Goal: Task Accomplishment & Management: Use online tool/utility

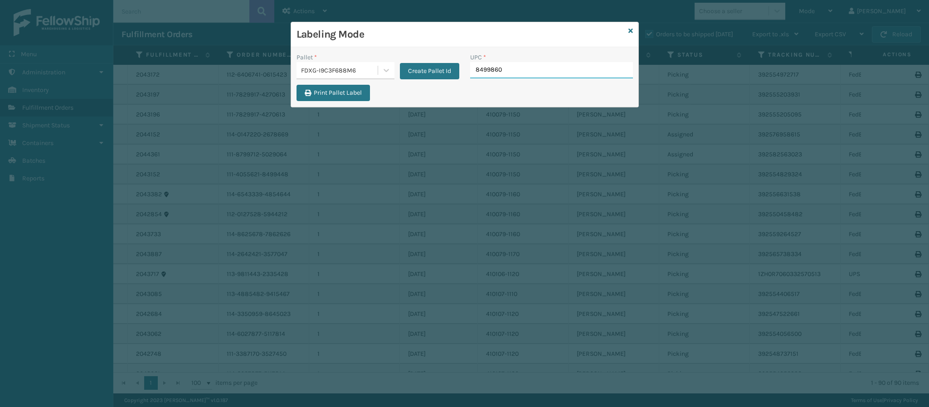
type input "84998603"
type input "8499860"
type input "849986033"
type input "849986033899"
type input "849986009498"
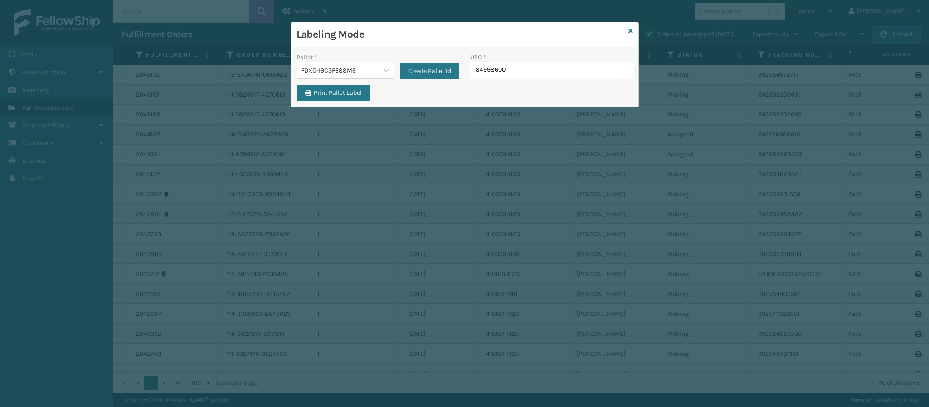
type input "849986009"
type input "849986009498"
type input "84998600949"
type input "8499860094"
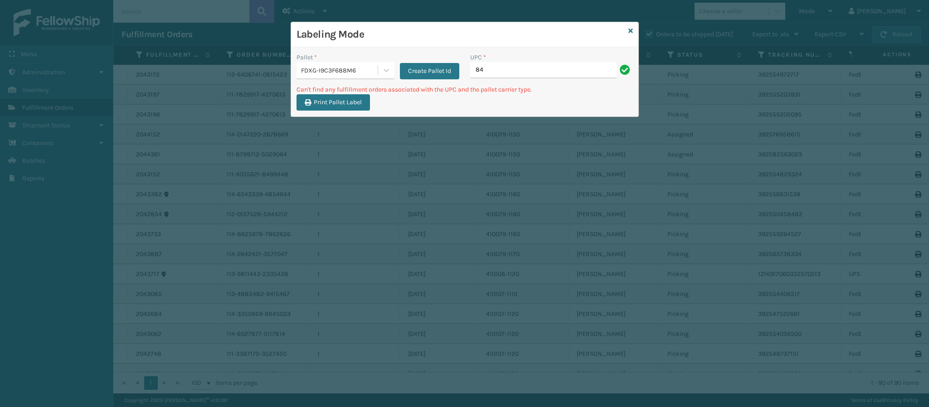
type input "8"
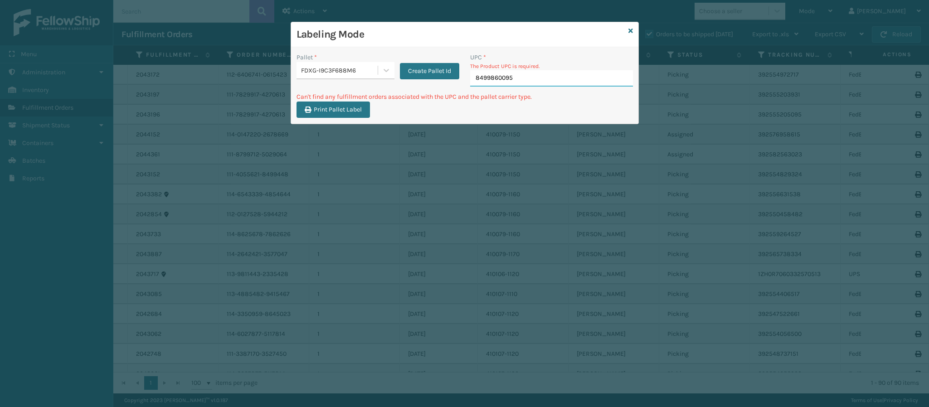
type input "84998600950"
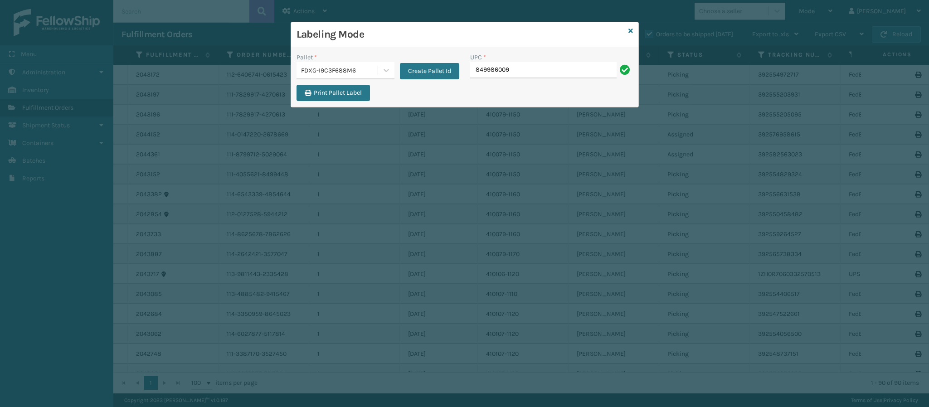
type input "8499860095"
type input "849986009504"
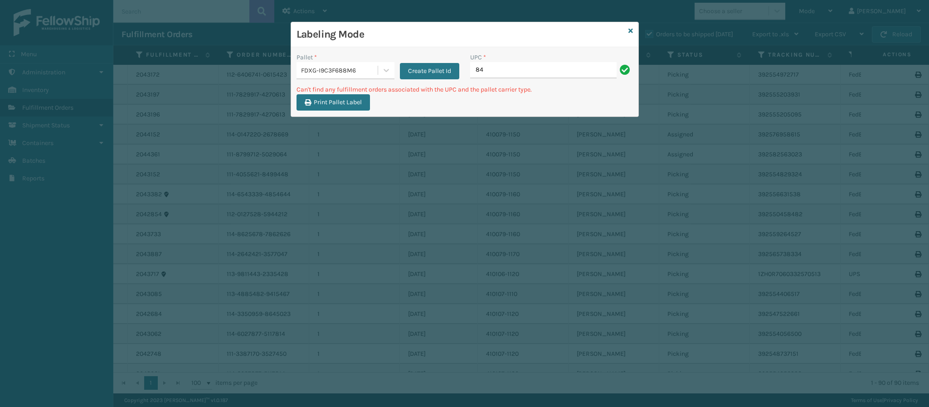
type input "8"
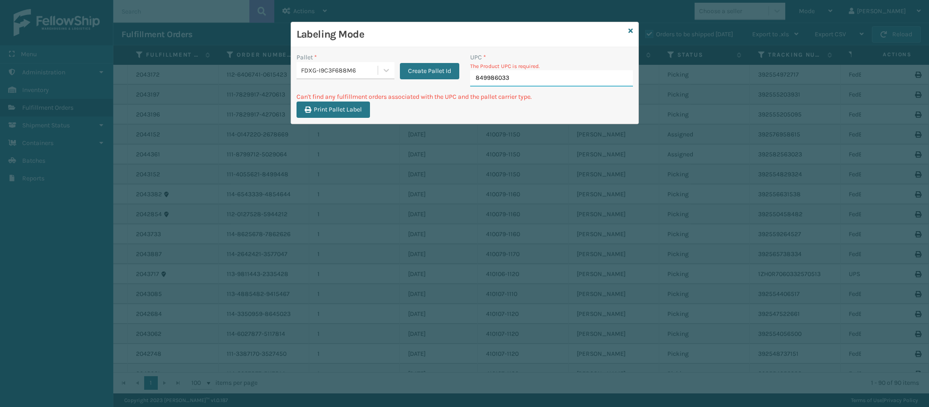
type input "8499860339"
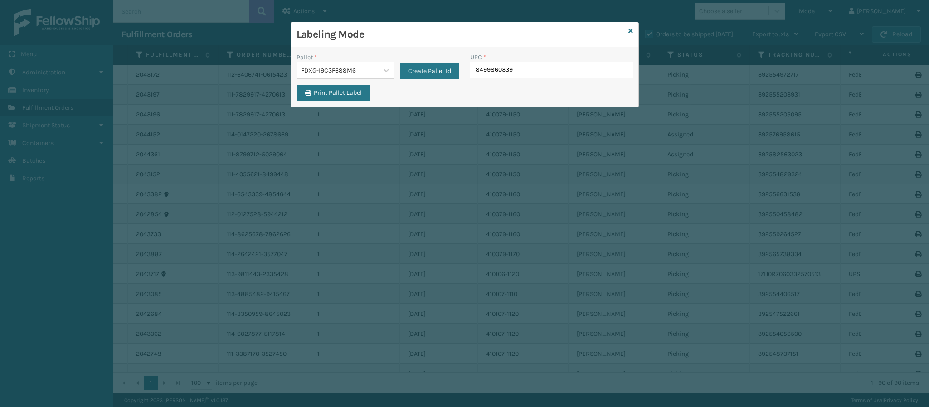
type input "84998603390"
type input "849986033905"
type input "8499860"
type input "84998603"
type input "8499860339"
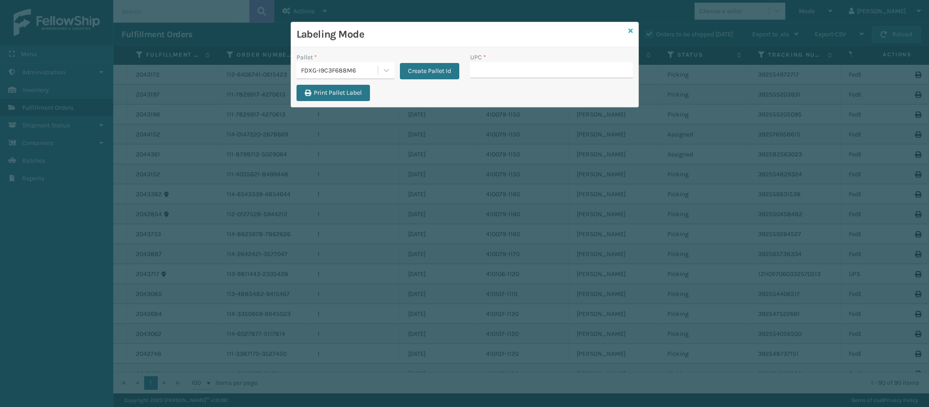
click at [630, 28] on icon at bounding box center [631, 31] width 5 height 6
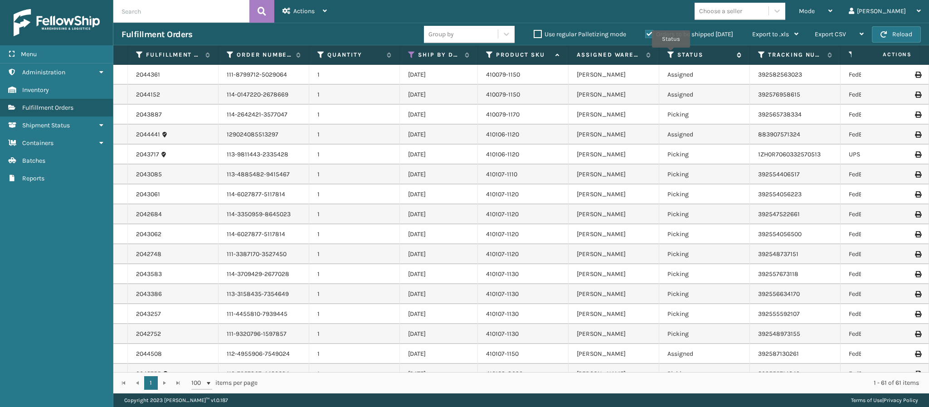
click at [671, 54] on icon at bounding box center [671, 55] width 7 height 8
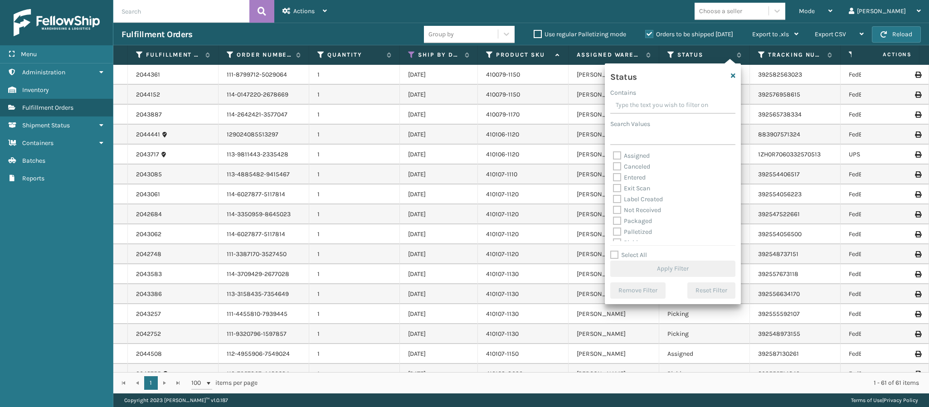
scroll to position [50, 0]
click at [620, 192] on label "Picking" at bounding box center [629, 193] width 32 height 8
click at [614, 192] on input "Picking" at bounding box center [613, 190] width 0 height 6
checkbox input "true"
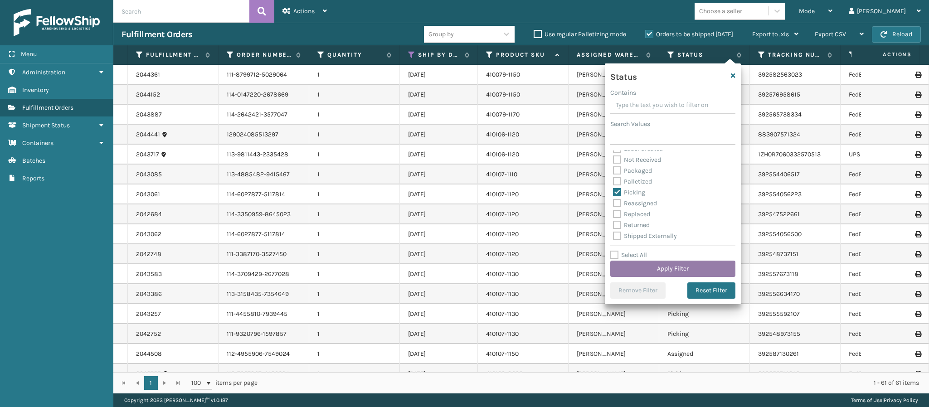
click at [670, 267] on button "Apply Filter" at bounding box center [673, 269] width 125 height 16
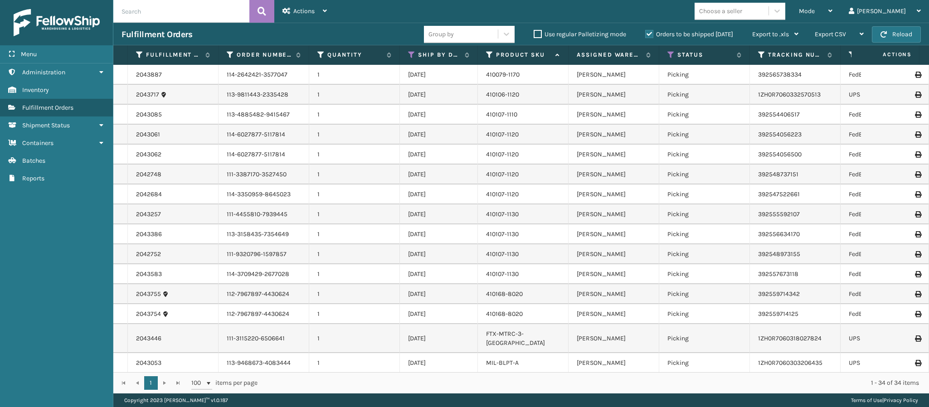
scroll to position [381, 0]
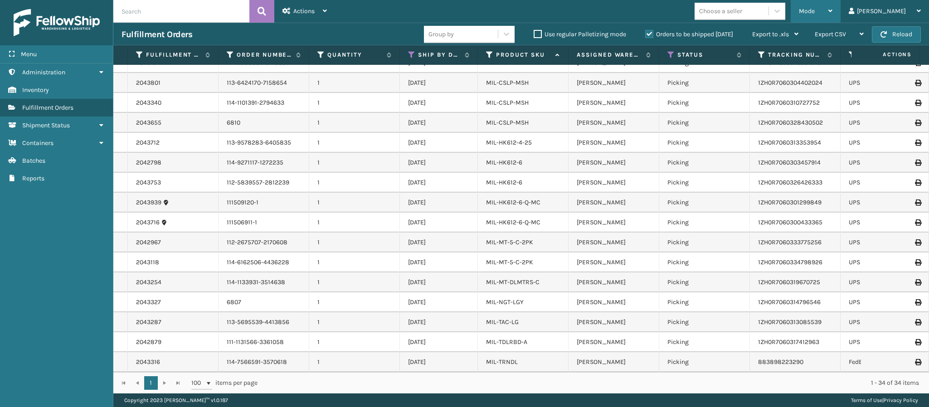
click at [833, 7] on div "Mode" at bounding box center [816, 11] width 34 height 23
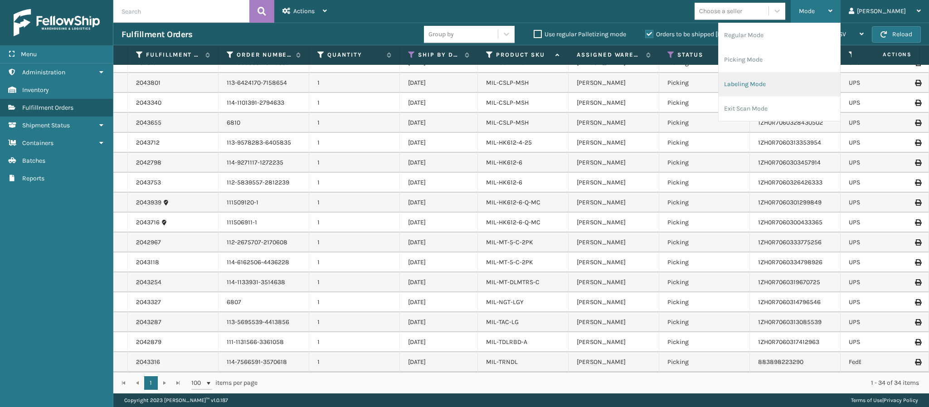
click at [793, 88] on li "Labeling Mode" at bounding box center [780, 84] width 122 height 24
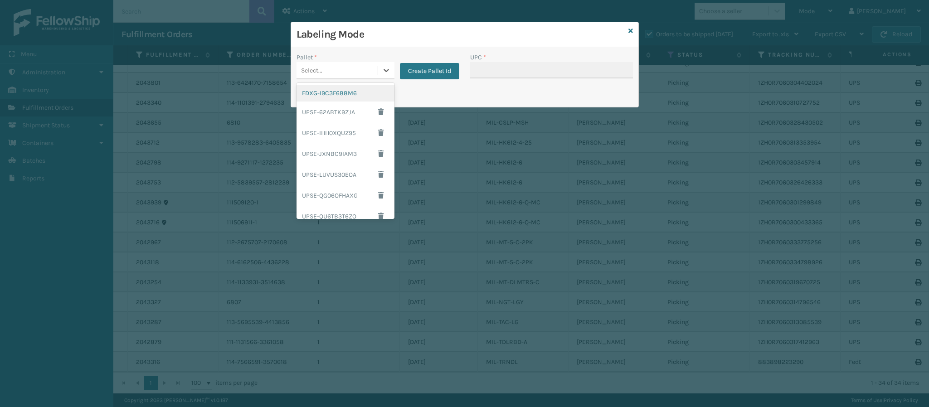
click at [376, 70] on div "Select..." at bounding box center [337, 70] width 81 height 15
click at [350, 183] on div "UPSG-8ENFE8R9SP" at bounding box center [346, 186] width 98 height 21
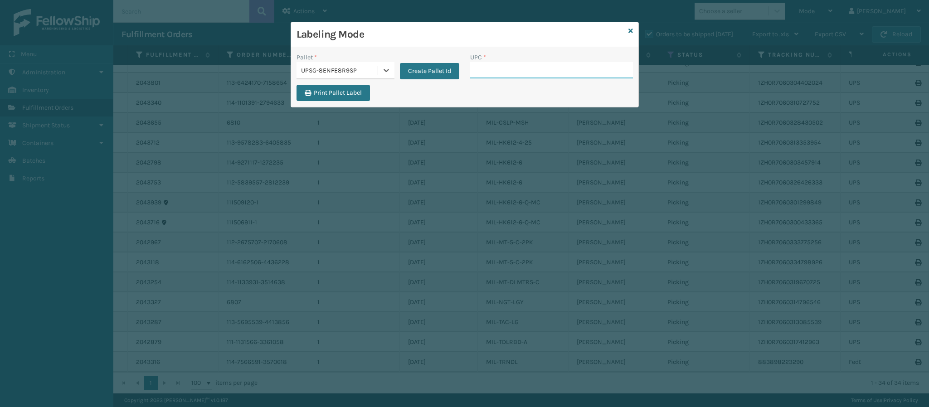
click at [554, 73] on input "UPC *" at bounding box center [551, 70] width 163 height 16
type input "8409851241"
type input "84098512411"
type input "8048794862"
type input "8409851183"
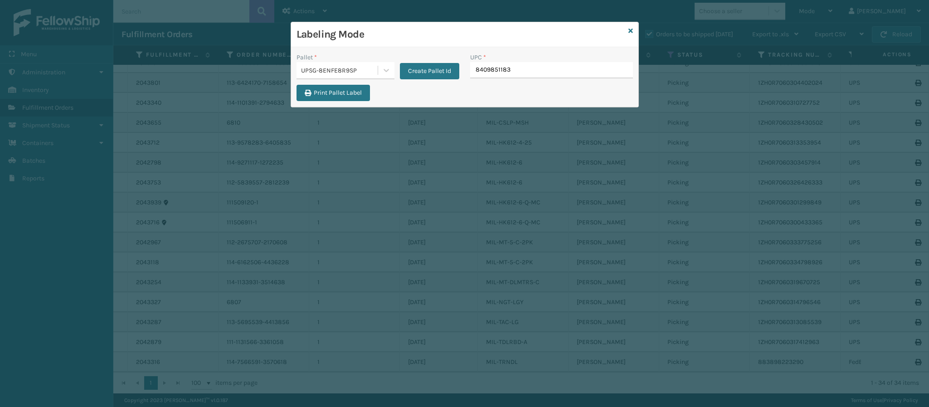
type input "84098511831"
type input "840985118310"
type input "8409851183"
type input "84098511831"
type input "840985118310"
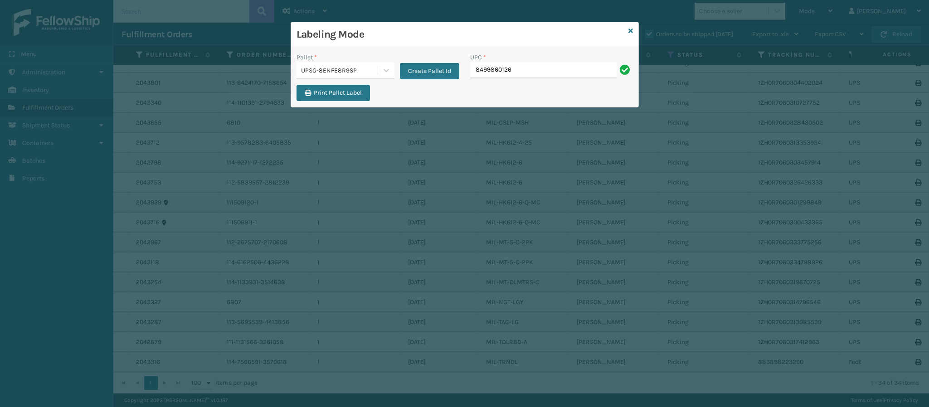
type input "84998601269"
type input "84098511696"
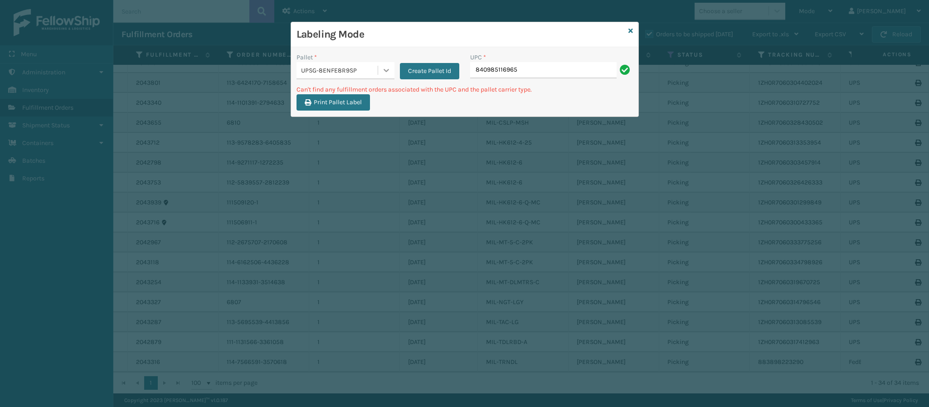
click at [386, 73] on icon at bounding box center [386, 70] width 9 height 9
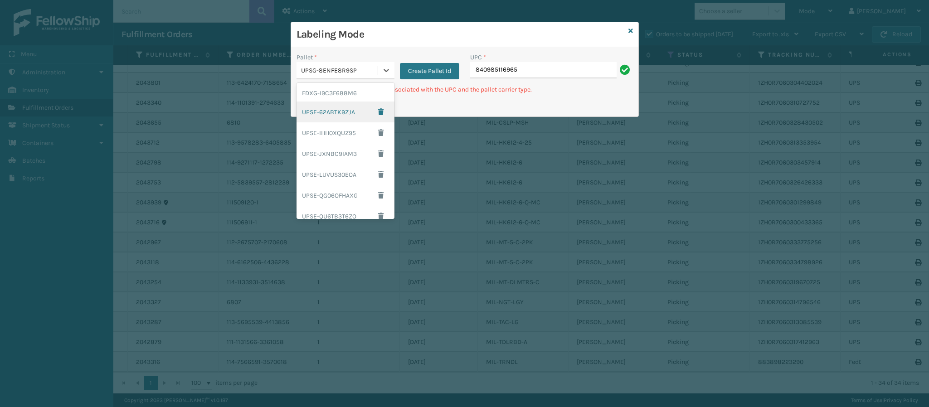
click at [348, 115] on div "UPSE-62ABTK9ZJA" at bounding box center [346, 112] width 98 height 21
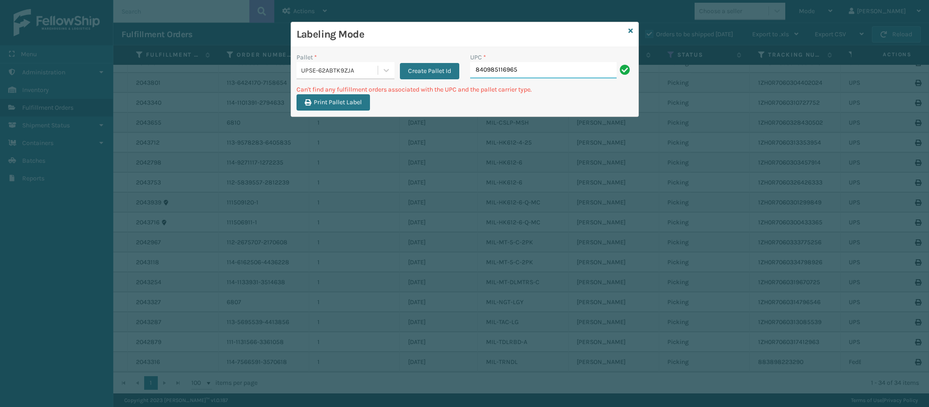
click at [542, 67] on input "840985116965" at bounding box center [543, 70] width 147 height 16
type input "8"
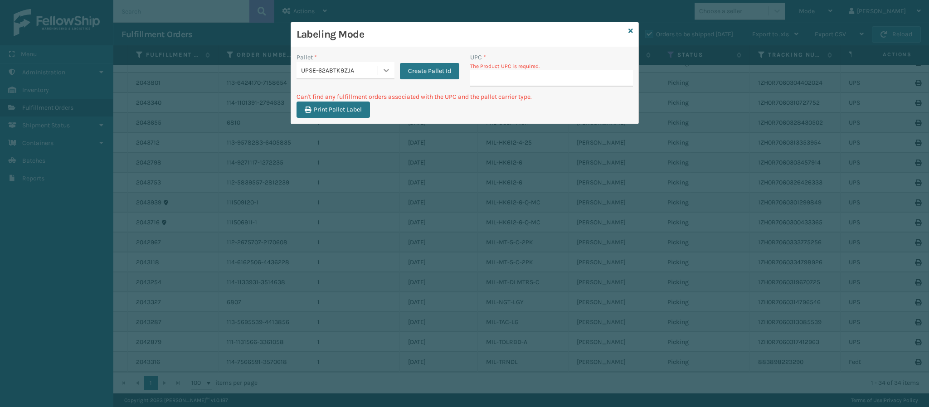
click at [385, 71] on icon at bounding box center [386, 70] width 5 height 3
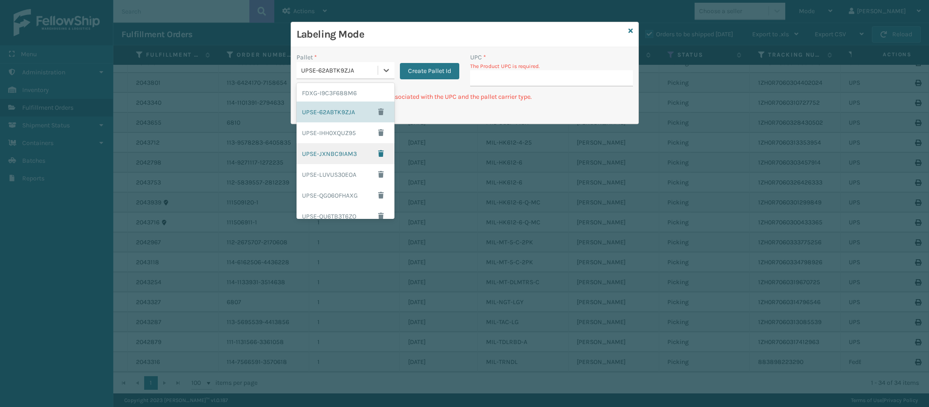
scroll to position [151, 0]
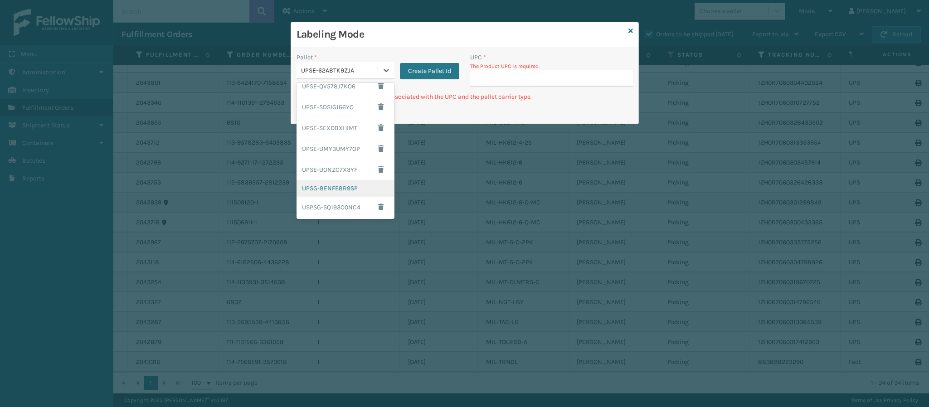
click at [339, 185] on div "UPSG-8ENFE8R9SP" at bounding box center [346, 188] width 98 height 17
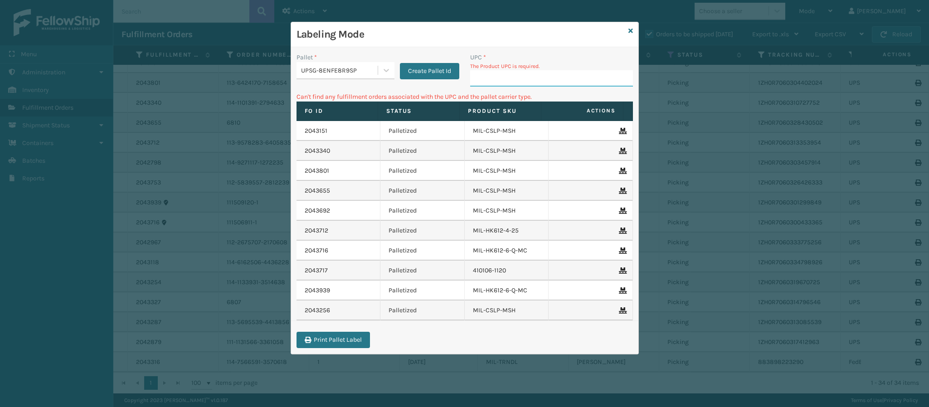
click at [507, 79] on input "UPC *" at bounding box center [551, 78] width 163 height 16
type input "84098512586"
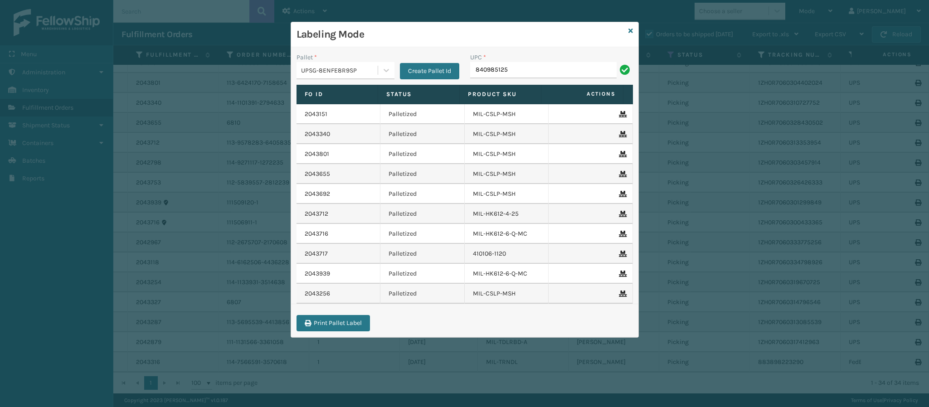
type input "8409851258"
type input "840985126"
type input "840985114329"
type input "84098512562"
type input "84098511755"
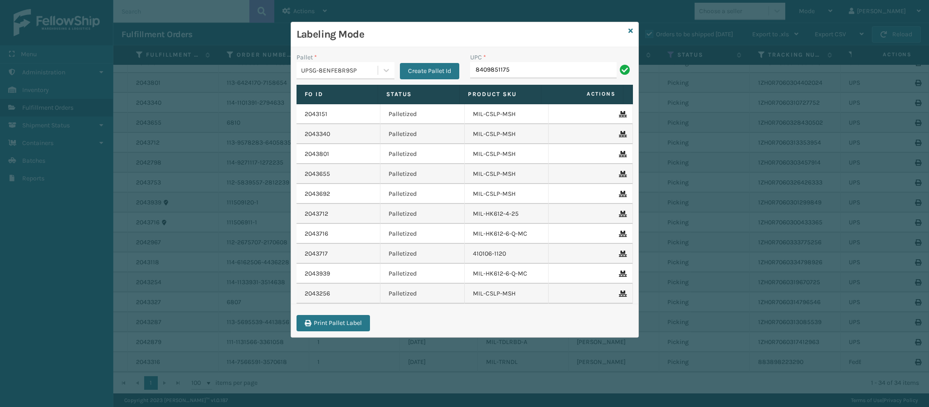
type input "84098511755"
click at [632, 28] on icon at bounding box center [631, 31] width 5 height 6
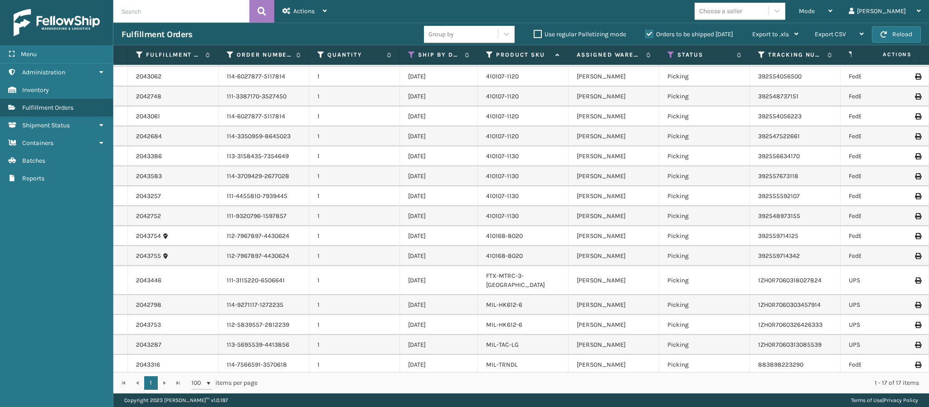
scroll to position [42, 0]
click at [510, 298] on link "MIL-HK612-6" at bounding box center [504, 302] width 36 height 8
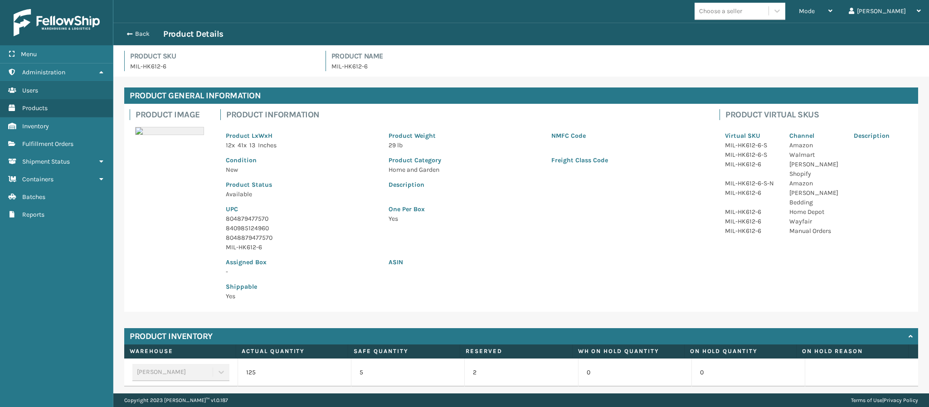
click at [262, 220] on p "804879477570" at bounding box center [302, 219] width 152 height 10
copy p "804879477570"
click at [135, 34] on button "Back" at bounding box center [143, 34] width 42 height 8
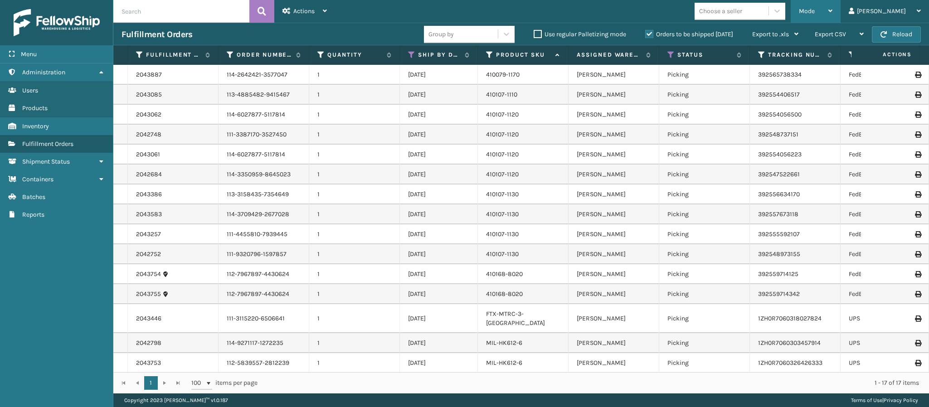
click at [833, 10] on div "Mode" at bounding box center [816, 11] width 34 height 23
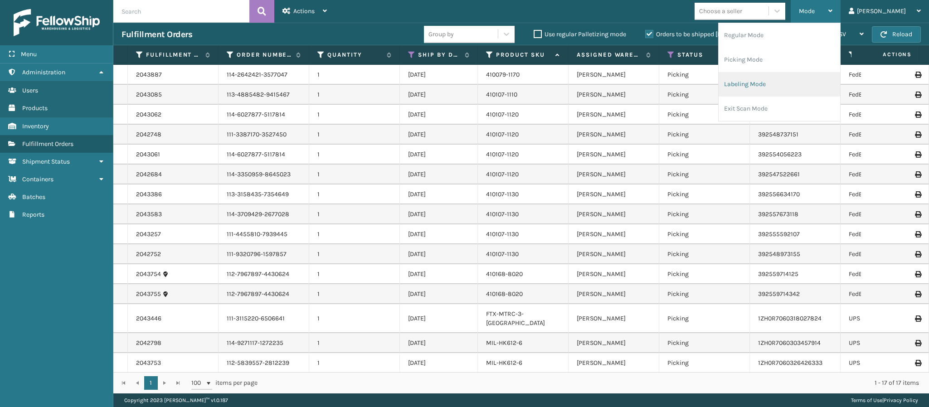
click at [795, 90] on li "Labeling Mode" at bounding box center [780, 84] width 122 height 24
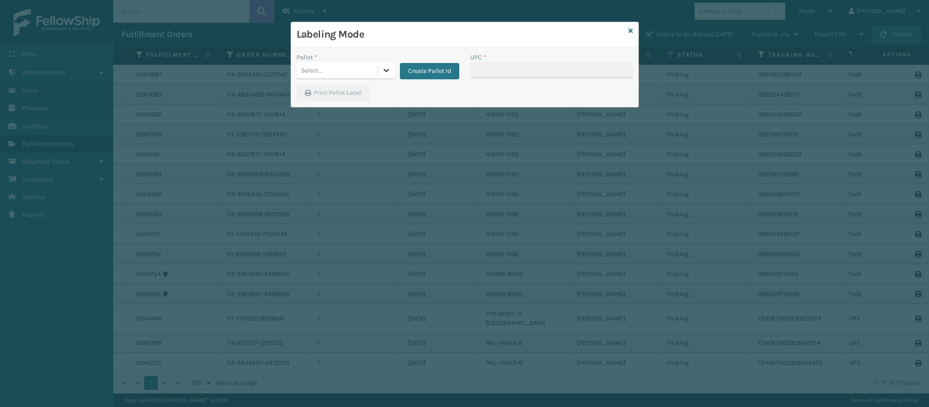
click at [385, 71] on icon at bounding box center [386, 70] width 5 height 3
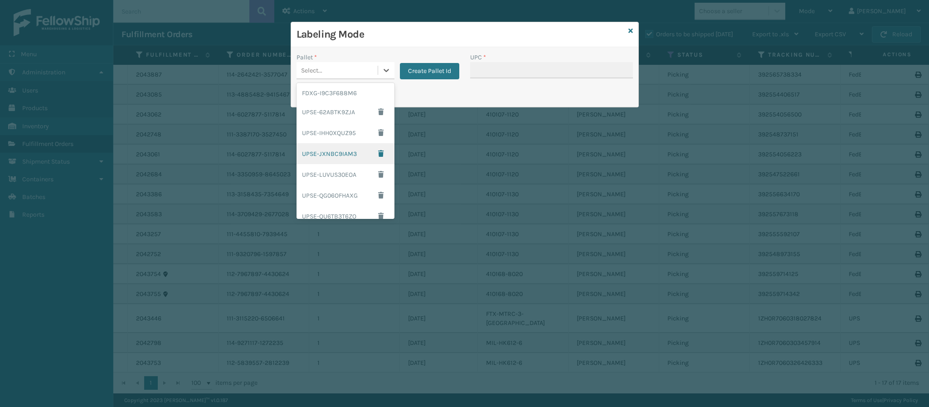
scroll to position [151, 0]
click at [339, 186] on div "UPSG-8ENFE8R9SP" at bounding box center [346, 188] width 98 height 17
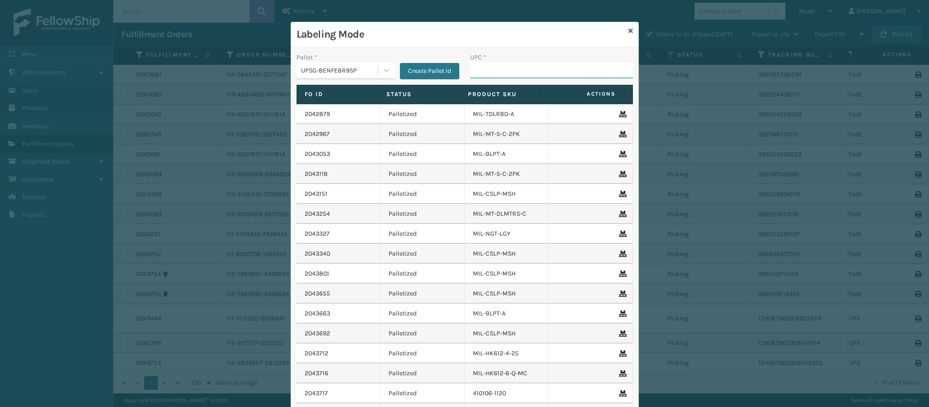
click at [496, 71] on input "UPC *" at bounding box center [551, 70] width 163 height 16
paste input "804879477570"
type input "804879477570"
click at [622, 30] on div "Labeling Mode" at bounding box center [464, 34] width 347 height 25
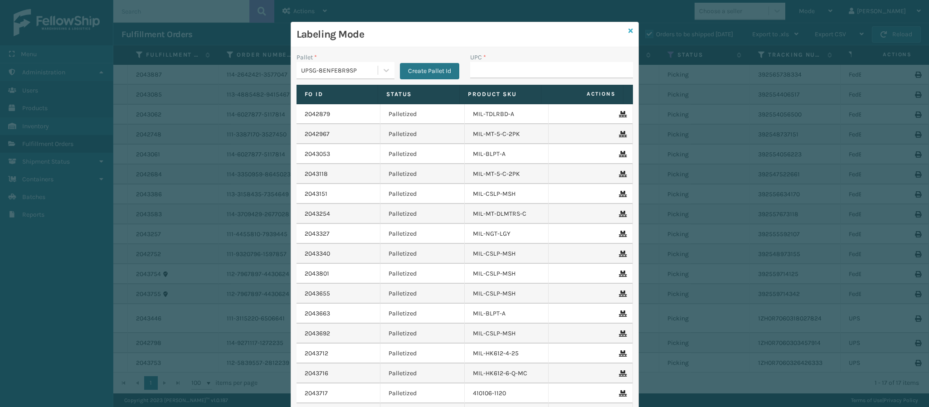
click at [629, 30] on icon at bounding box center [631, 31] width 5 height 6
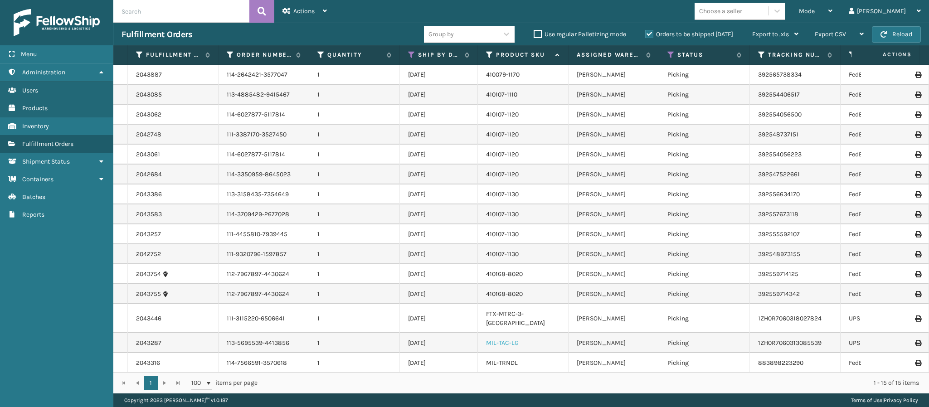
click at [496, 339] on link "MIL-TAC-LG" at bounding box center [502, 343] width 33 height 8
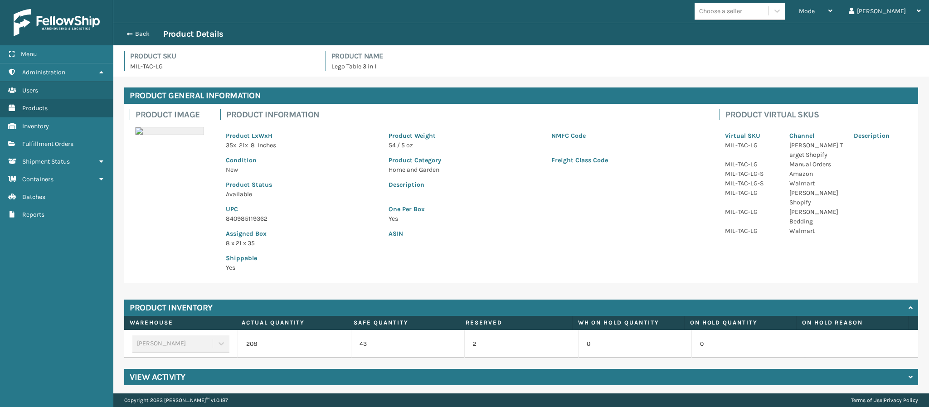
click at [263, 213] on p "UPC" at bounding box center [302, 210] width 152 height 10
click at [263, 218] on p "840985119362" at bounding box center [302, 219] width 152 height 10
copy p "840985119362"
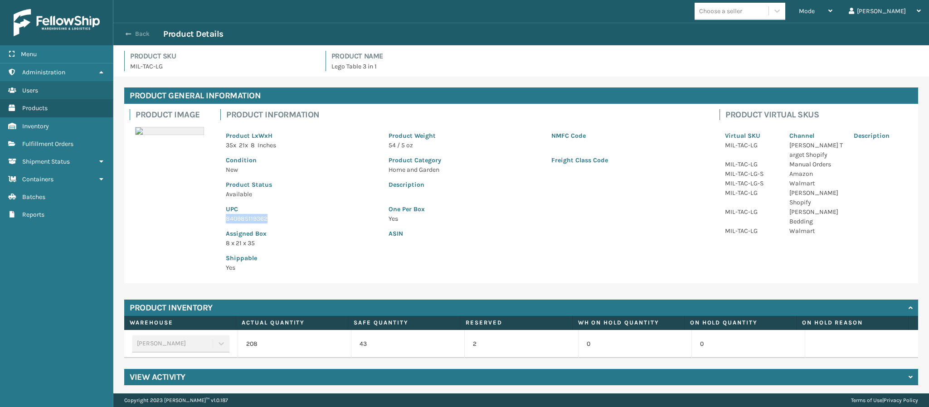
click at [145, 33] on button "Back" at bounding box center [143, 34] width 42 height 8
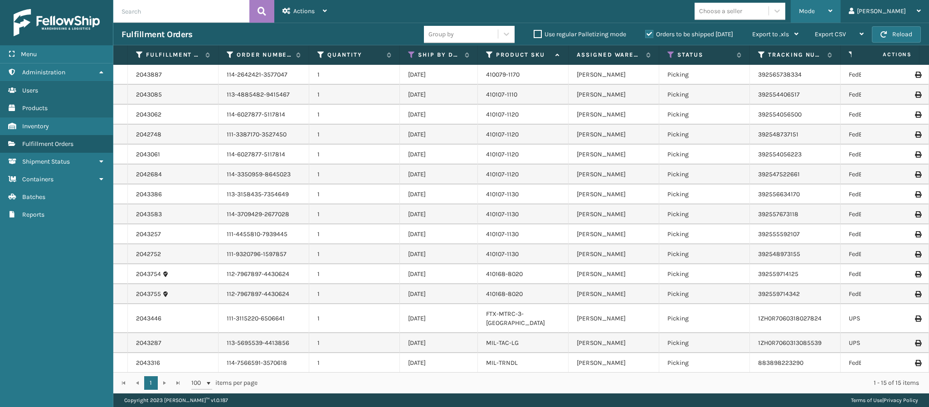
click at [841, 11] on div "Mode Regular Mode Picking Mode Labeling Mode Exit Scan Mode" at bounding box center [816, 11] width 50 height 23
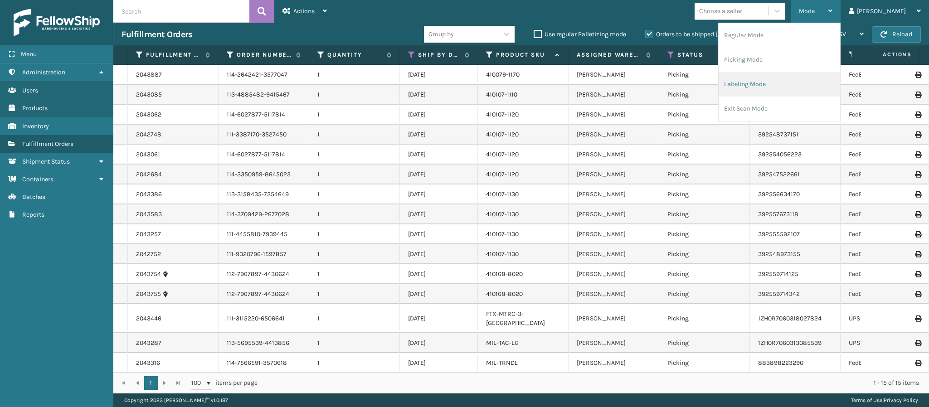
click at [792, 87] on li "Labeling Mode" at bounding box center [780, 84] width 122 height 24
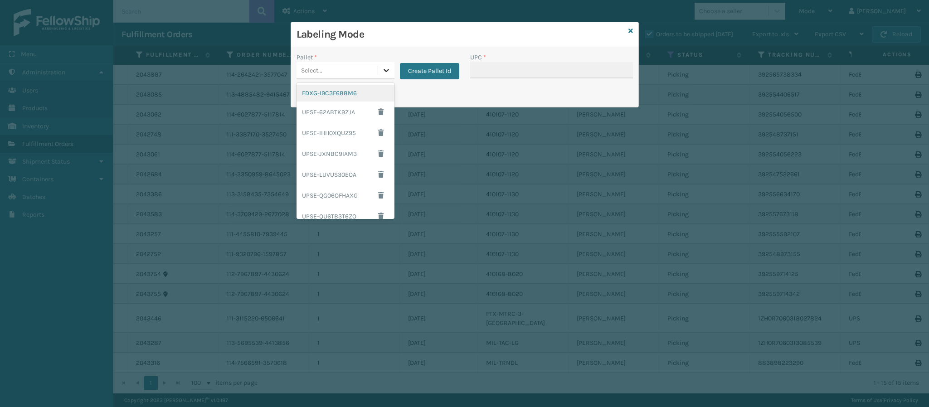
click at [384, 68] on icon at bounding box center [386, 70] width 9 height 9
click at [341, 184] on div "UPSG-8ENFE8R9SP" at bounding box center [346, 188] width 98 height 17
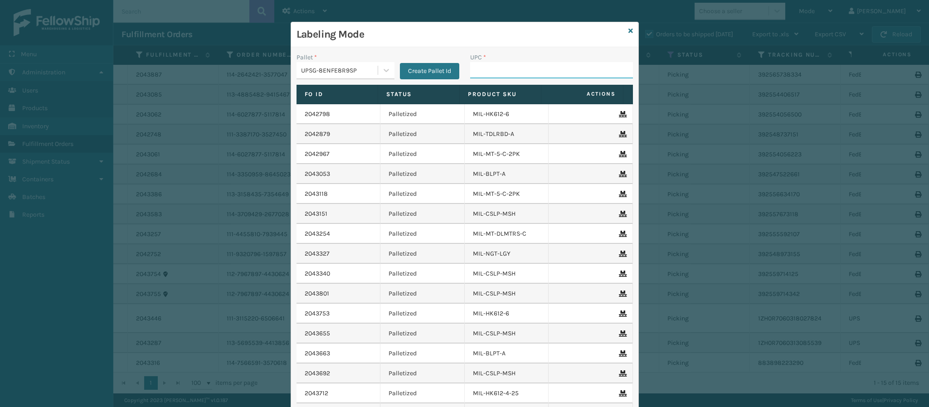
click at [495, 66] on input "UPC *" at bounding box center [551, 70] width 163 height 16
paste input "840985119362"
type input "840985119362"
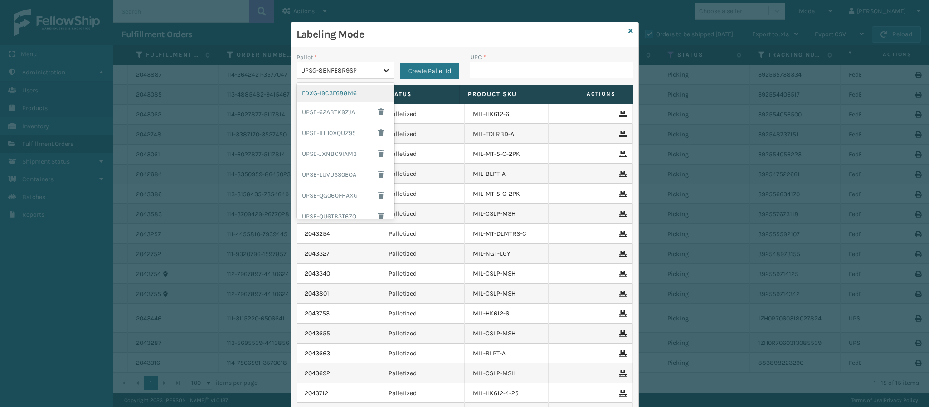
click at [382, 71] on icon at bounding box center [386, 70] width 9 height 9
click at [339, 90] on div "FDXG-I9C3F688M6" at bounding box center [346, 93] width 98 height 17
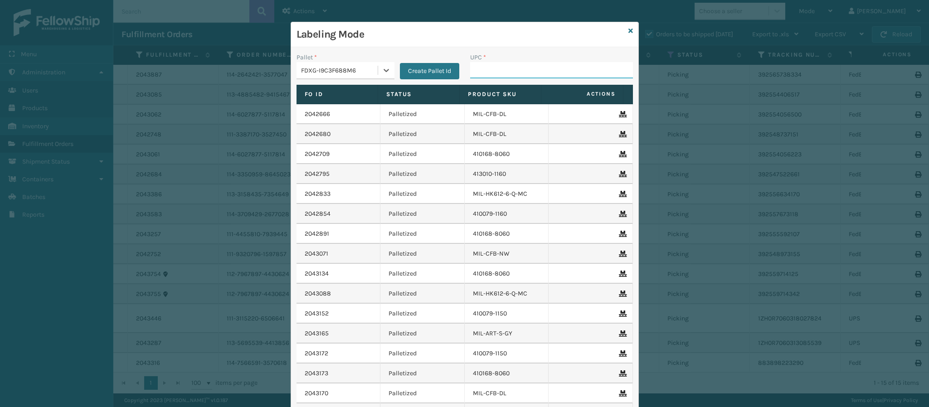
click at [505, 67] on input "UPC *" at bounding box center [551, 70] width 163 height 16
type input "84998601401"
type input "849986014010"
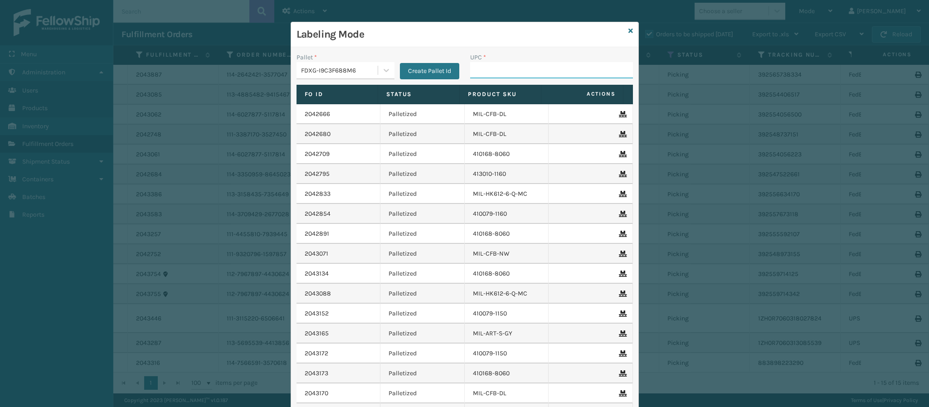
click at [509, 78] on input "UPC *" at bounding box center [551, 70] width 163 height 16
type input "849986009337"
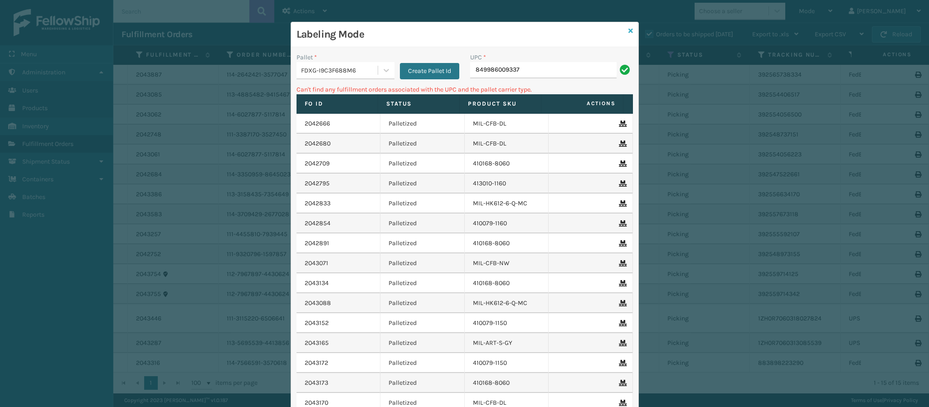
click at [629, 30] on icon at bounding box center [631, 31] width 5 height 6
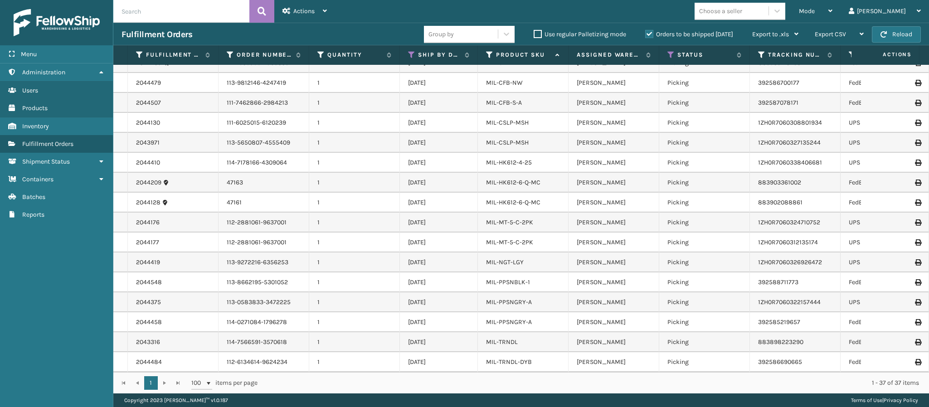
scroll to position [0, 0]
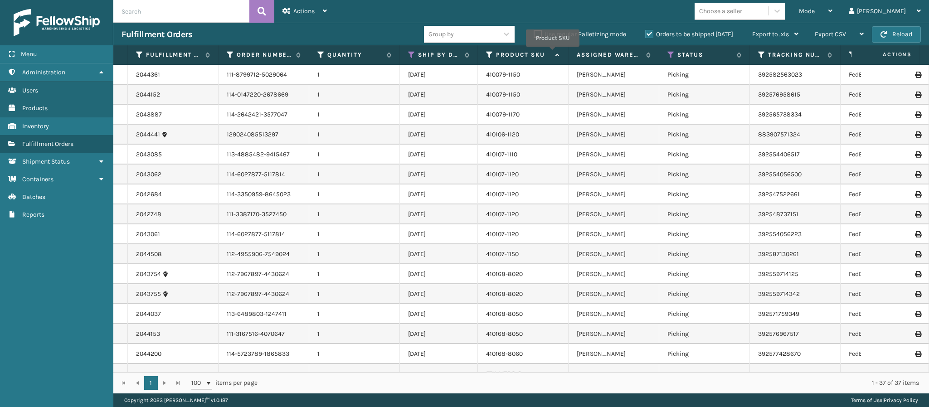
click at [553, 54] on icon at bounding box center [556, 55] width 7 height 6
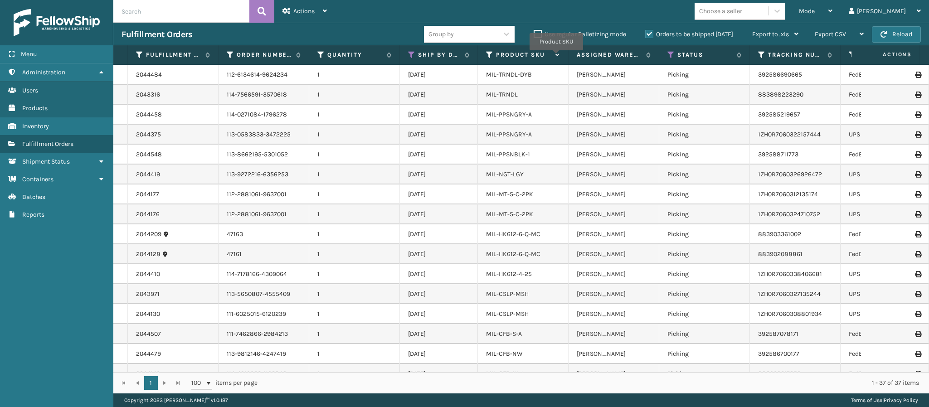
click at [557, 57] on icon at bounding box center [556, 55] width 7 height 6
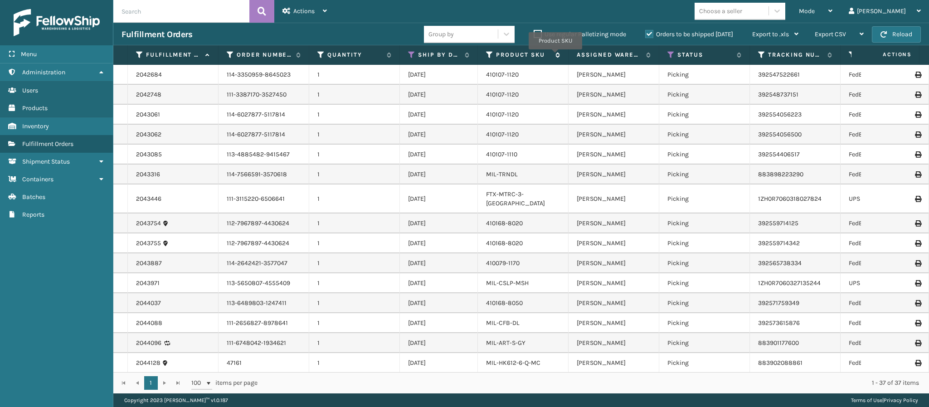
click at [556, 56] on icon at bounding box center [556, 54] width 7 height 5
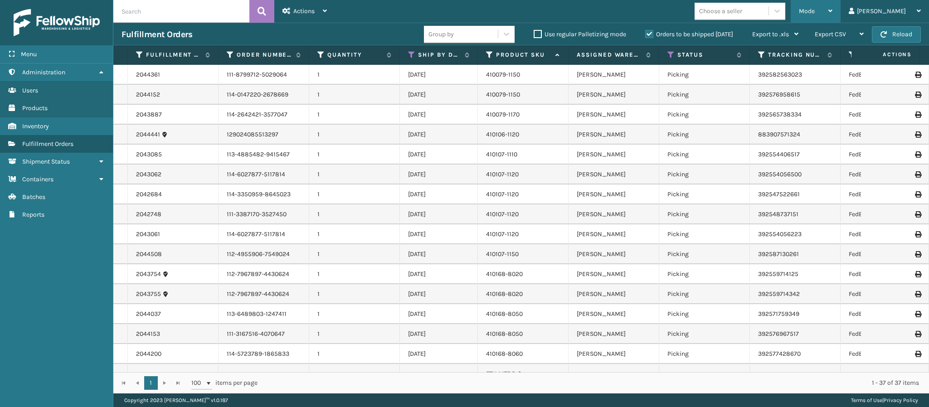
click at [833, 5] on div "Mode" at bounding box center [816, 11] width 34 height 23
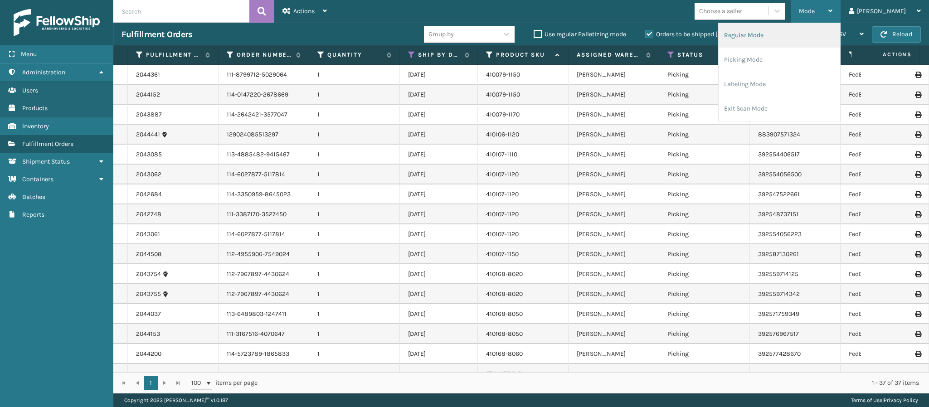
click at [799, 36] on li "Regular Mode" at bounding box center [780, 35] width 122 height 24
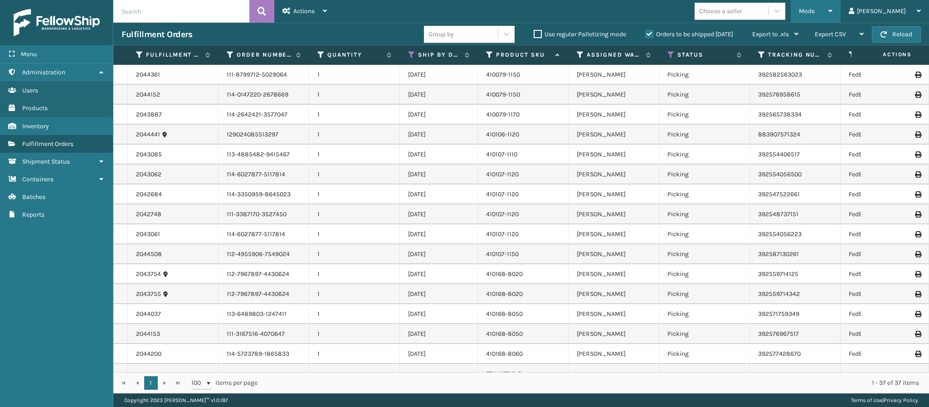
click at [833, 9] on div "Mode" at bounding box center [816, 11] width 34 height 23
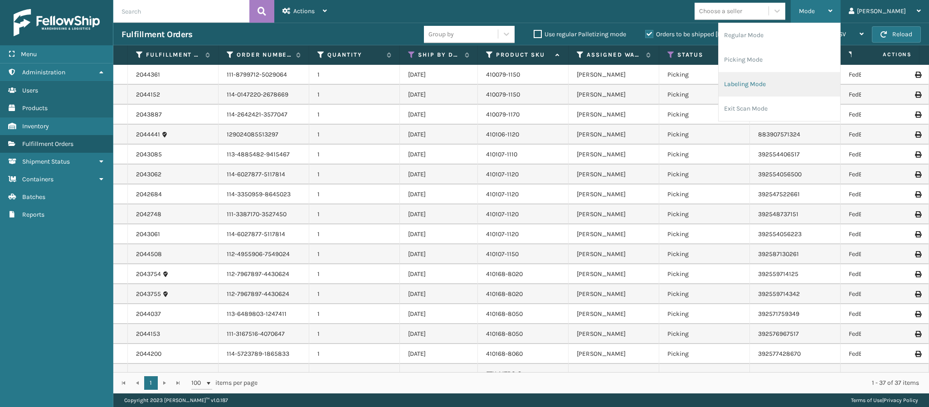
click at [796, 83] on li "Labeling Mode" at bounding box center [780, 84] width 122 height 24
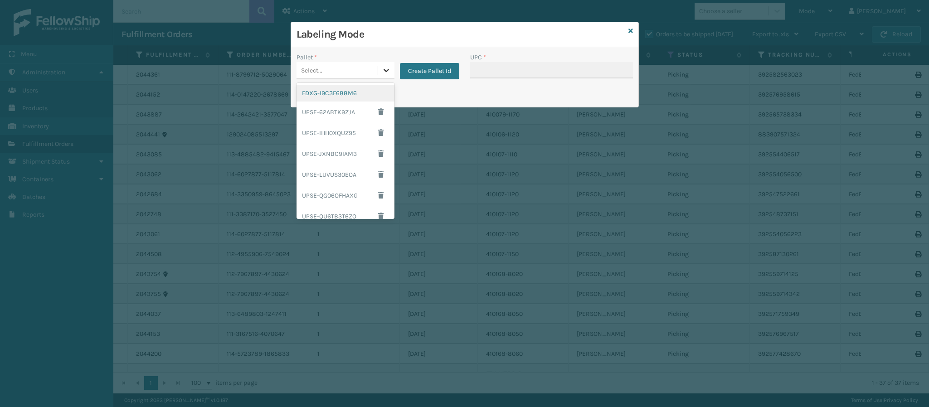
click at [385, 73] on icon at bounding box center [386, 70] width 9 height 9
click at [342, 90] on div "FDXG-I9C3F688M6" at bounding box center [346, 93] width 98 height 17
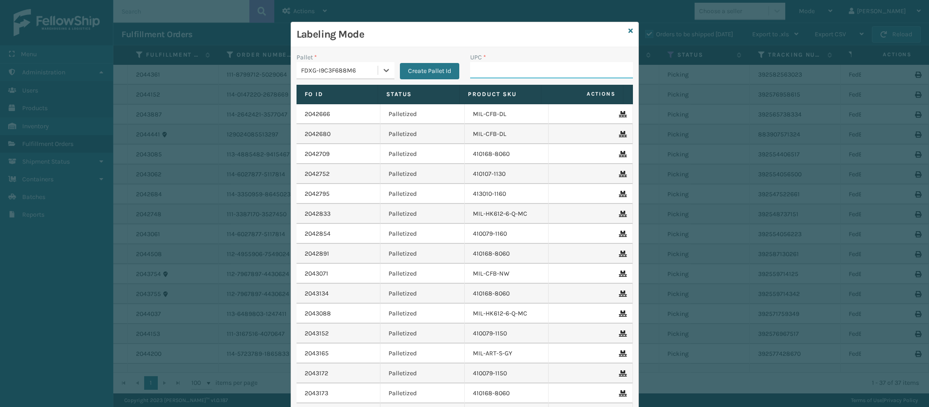
click at [499, 75] on input "UPC *" at bounding box center [551, 70] width 163 height 16
type input "84098512044"
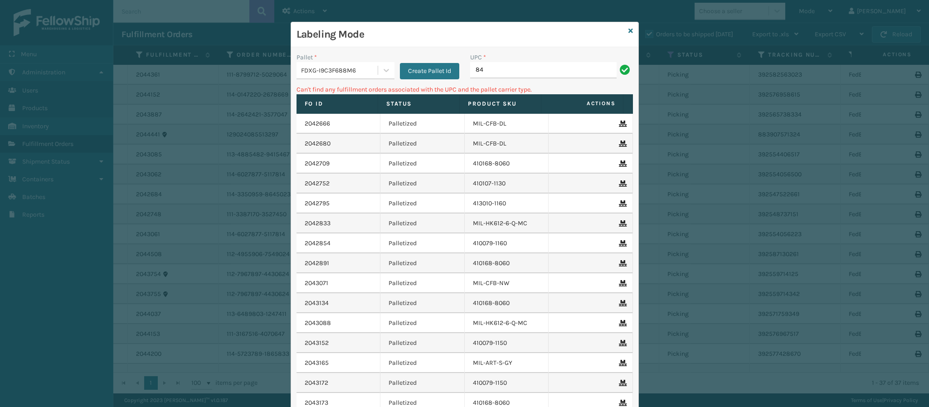
type input "8"
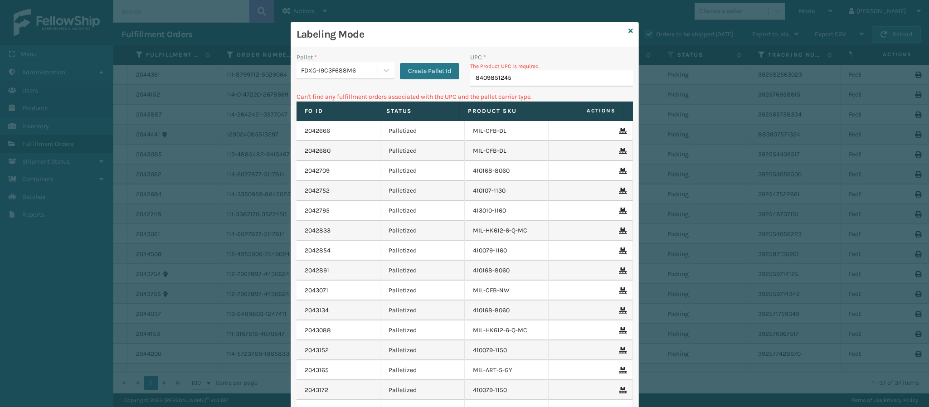
type input "84098512453"
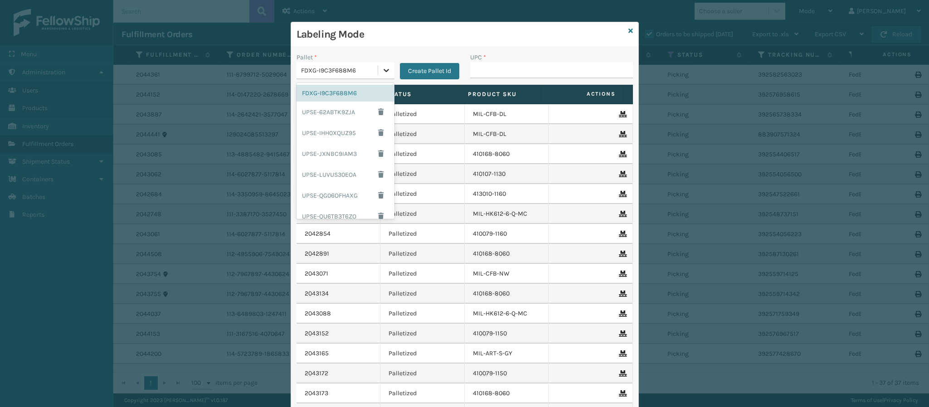
click at [382, 68] on icon at bounding box center [386, 70] width 9 height 9
click at [629, 32] on icon at bounding box center [631, 31] width 5 height 6
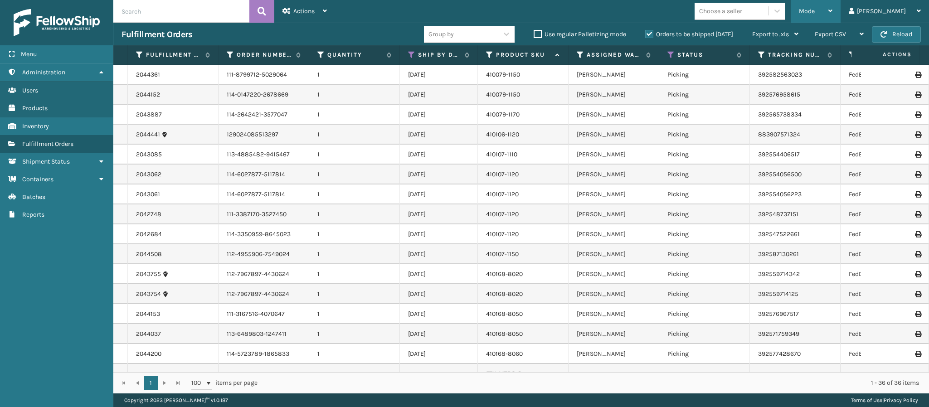
click at [833, 9] on icon at bounding box center [831, 11] width 4 height 6
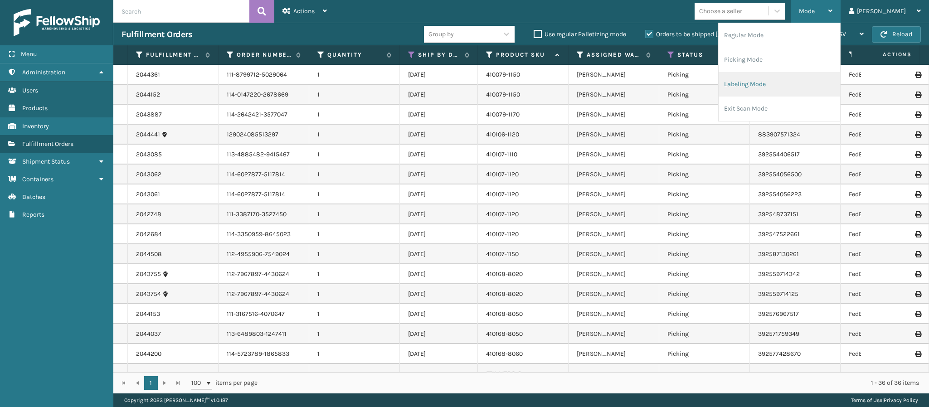
click at [784, 84] on li "Labeling Mode" at bounding box center [780, 84] width 122 height 24
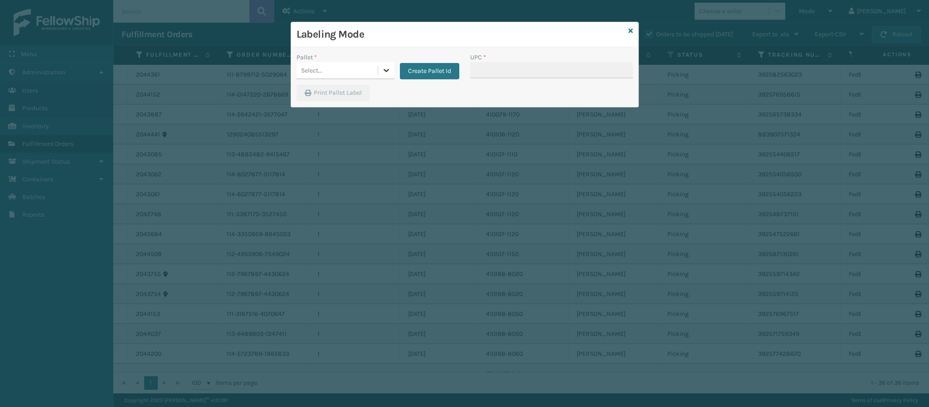
click at [383, 71] on icon at bounding box center [386, 70] width 9 height 9
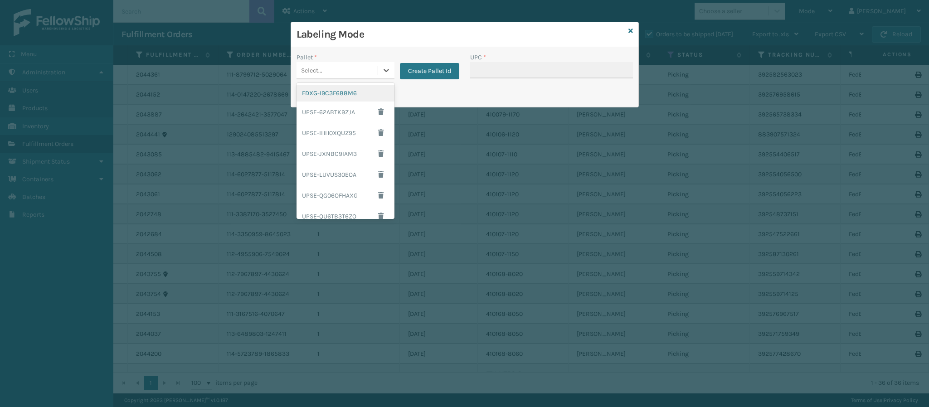
click at [331, 89] on div "FDXG-I9C3F688M6" at bounding box center [346, 93] width 98 height 17
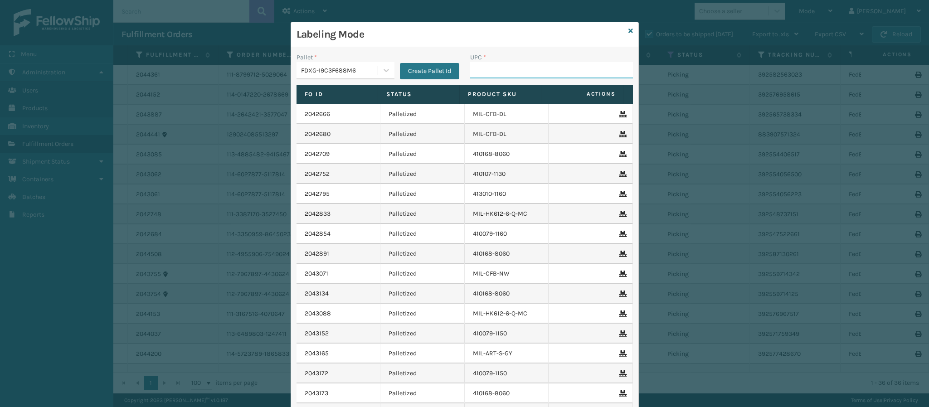
click at [494, 71] on input "UPC *" at bounding box center [551, 70] width 163 height 16
type input "84998601400"
type input "849986014003"
type input "84998601"
type input "8499860"
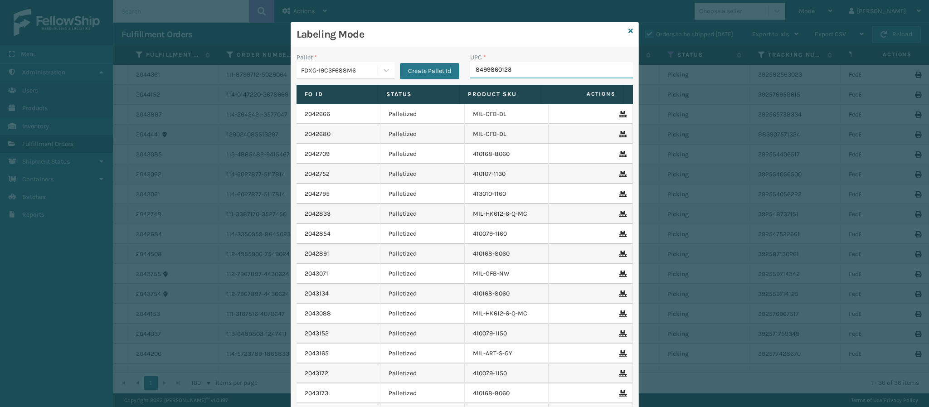
type input "84998601232"
type input "849986033875"
type input "84998601399"
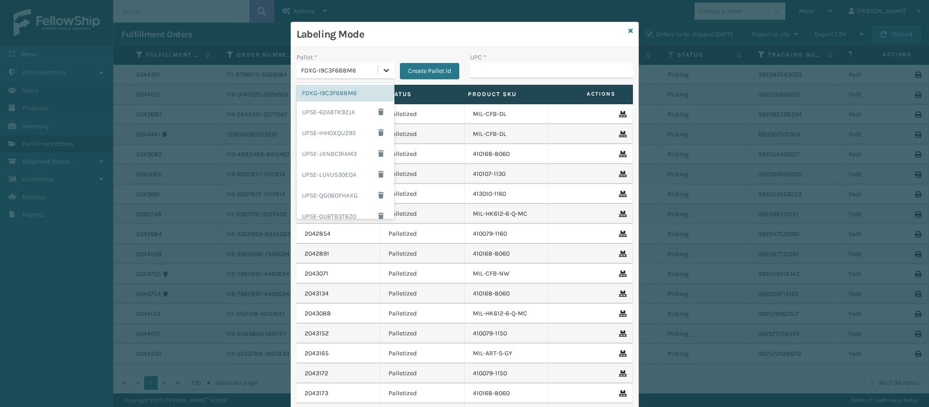
click at [386, 73] on div at bounding box center [386, 70] width 16 height 16
click at [350, 190] on div "UPSG-8ENFE8R9SP" at bounding box center [346, 188] width 98 height 17
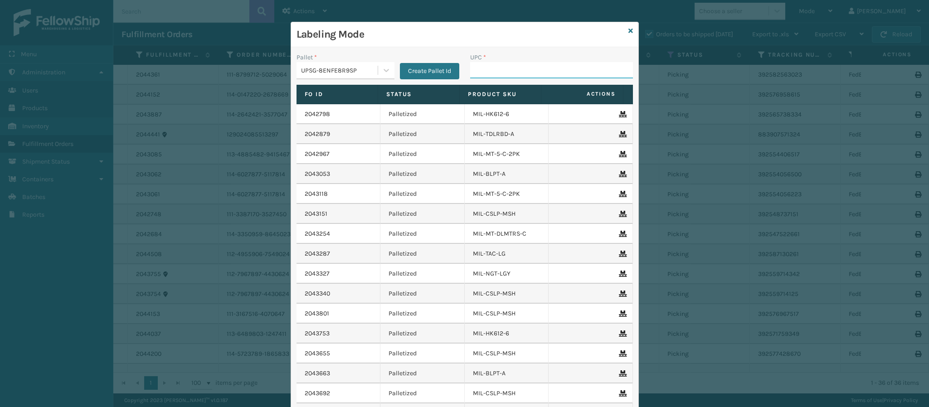
click at [484, 63] on input "UPC *" at bounding box center [551, 70] width 163 height 16
type input "840985125622"
type input "840985121280"
type input "840985125868"
type input "840985125"
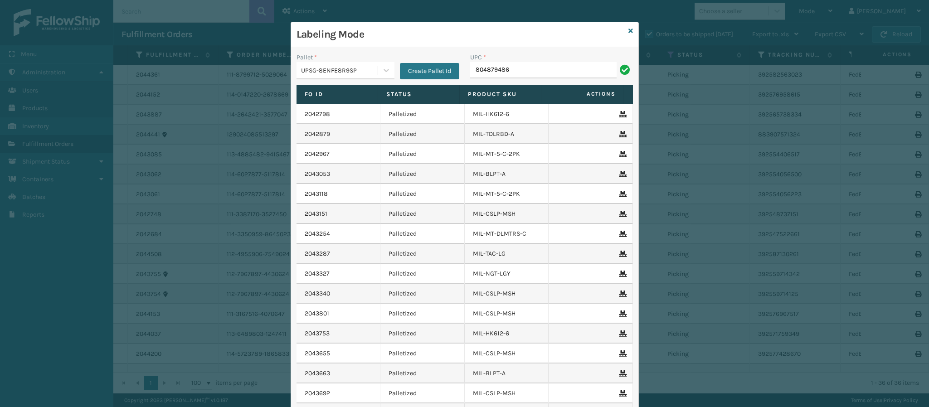
type input "8048794862"
click at [629, 29] on icon at bounding box center [631, 31] width 5 height 6
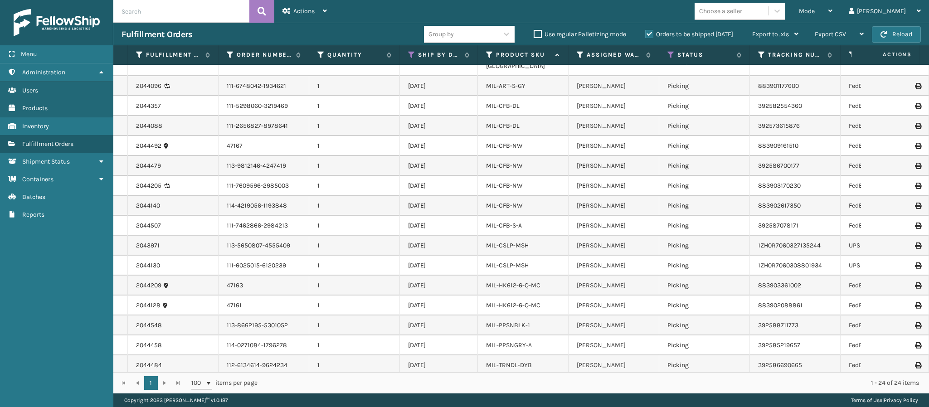
scroll to position [182, 0]
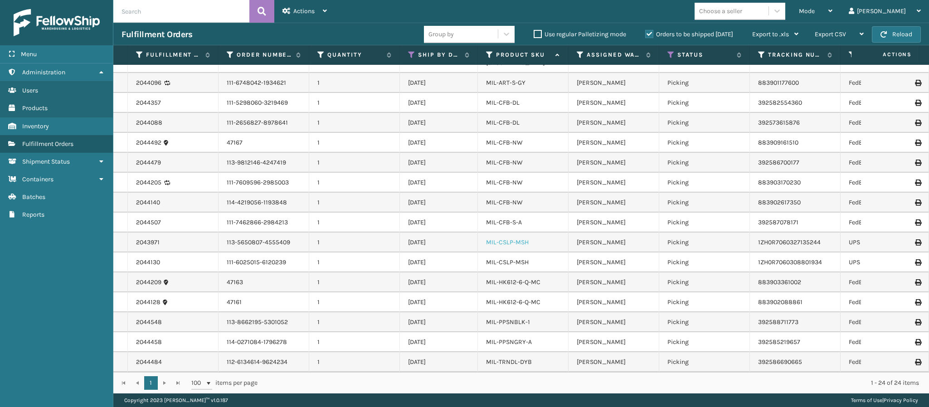
click at [494, 239] on link "MIL-CSLP-MSH" at bounding box center [507, 243] width 43 height 8
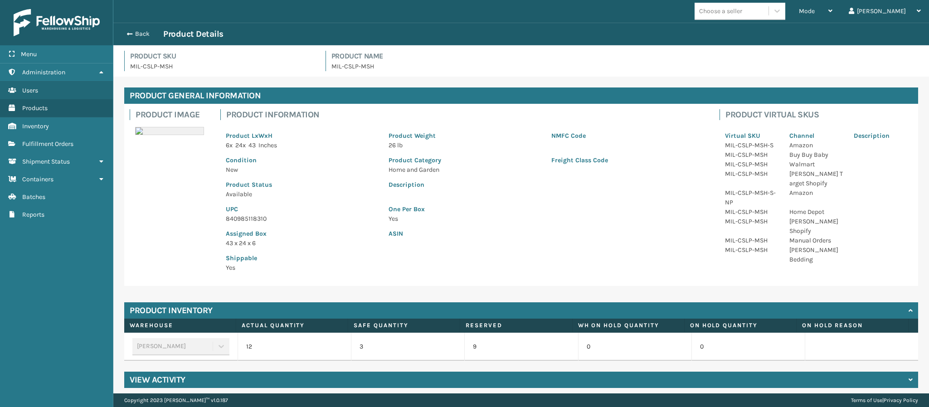
click at [267, 216] on p "840985118310" at bounding box center [302, 219] width 152 height 10
copy p "840985118310"
click at [127, 31] on span "button" at bounding box center [128, 34] width 5 height 6
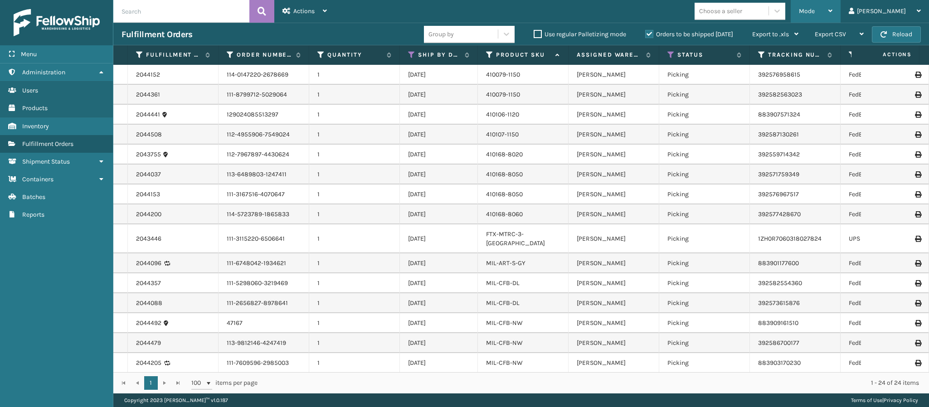
click at [833, 11] on icon at bounding box center [831, 11] width 4 height 6
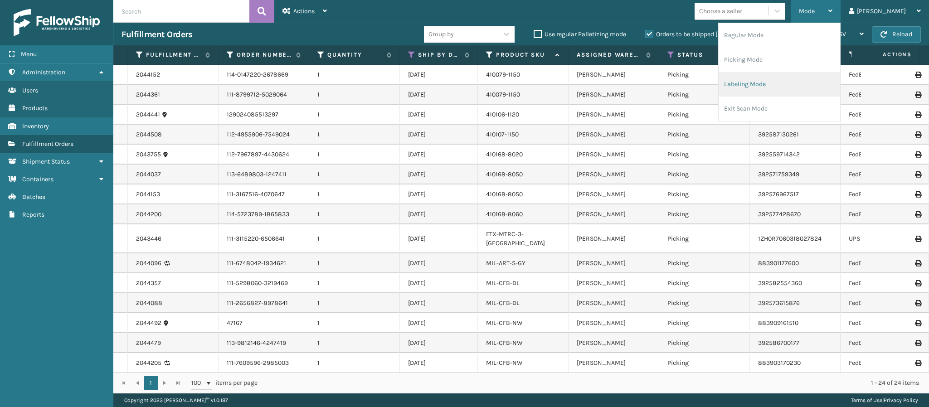
click at [796, 91] on li "Labeling Mode" at bounding box center [780, 84] width 122 height 24
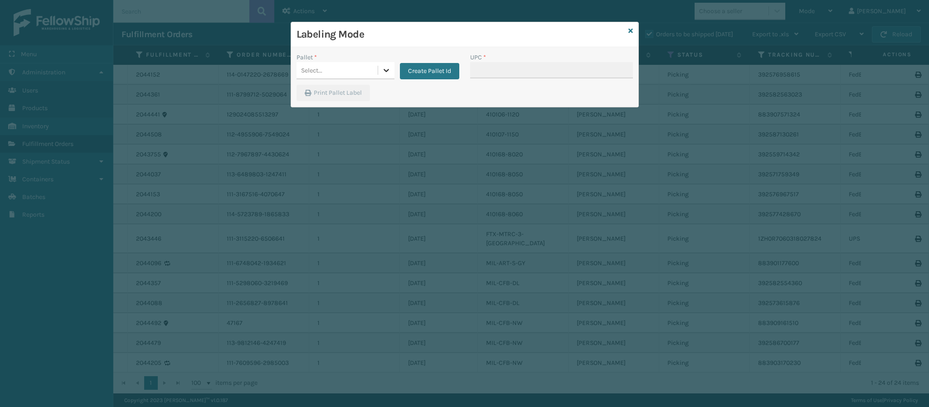
click at [383, 75] on div at bounding box center [386, 70] width 16 height 16
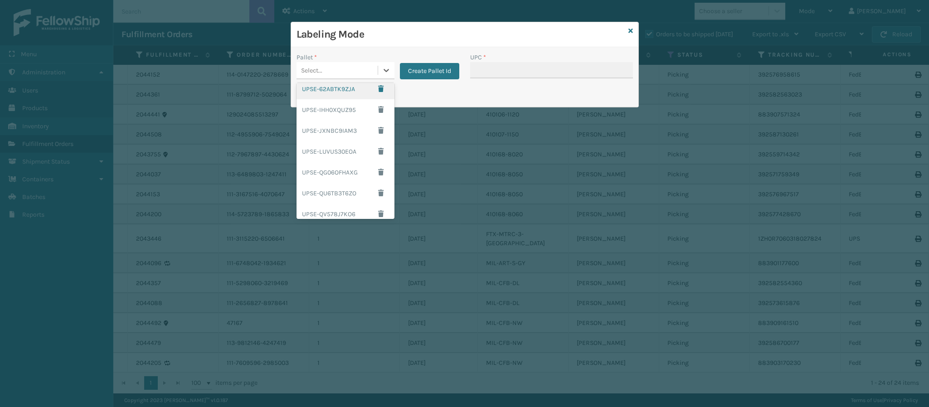
scroll to position [151, 0]
click at [344, 187] on div "UPSG-8ENFE8R9SP" at bounding box center [346, 188] width 98 height 17
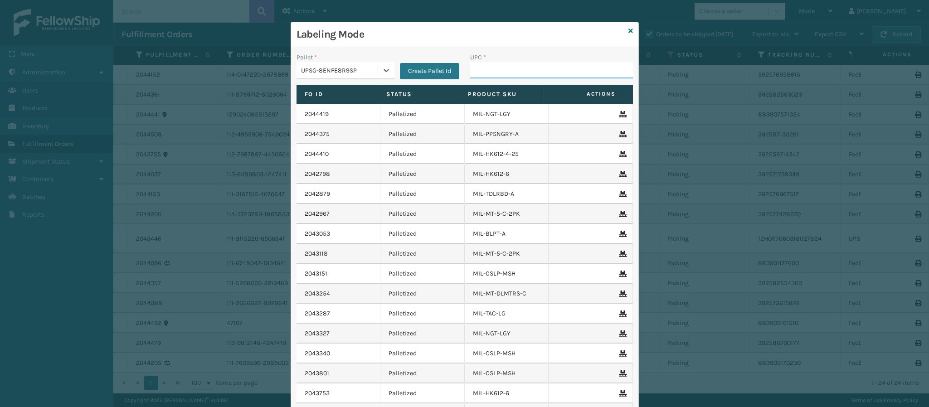
click at [490, 73] on input "UPC *" at bounding box center [551, 70] width 163 height 16
paste input "840985118310"
type input "840985118310"
click at [629, 31] on icon at bounding box center [631, 31] width 5 height 6
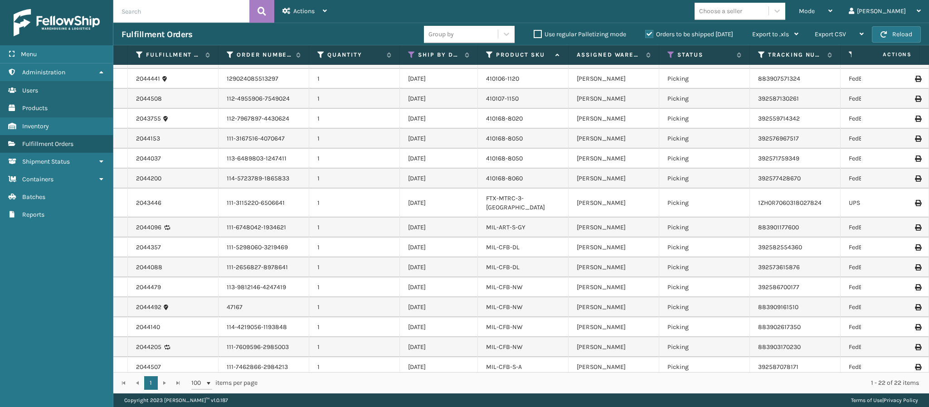
scroll to position [10, 0]
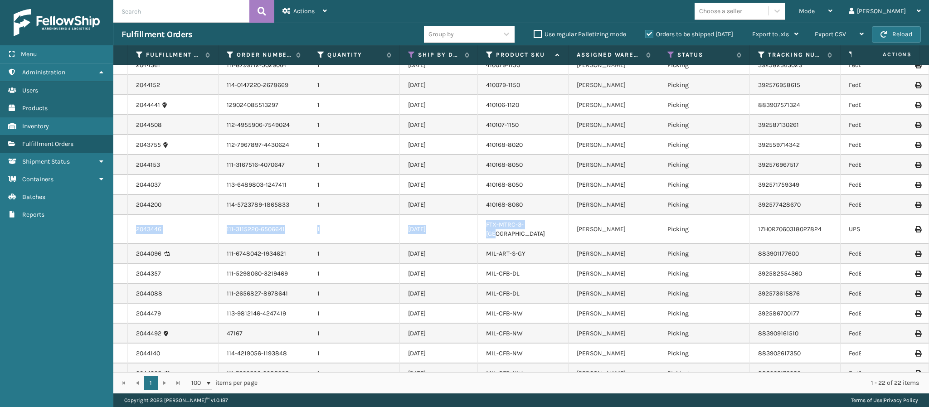
drag, startPoint x: 539, startPoint y: 225, endPoint x: 135, endPoint y: 226, distance: 404.1
click at [135, 226] on tr "2043446 111-3115220-6506641 1 [DATE] FTX-MTRC-3-TXL [PERSON_NAME] Picking 1ZH0R…" at bounding box center [647, 229] width 1068 height 29
copy tr "2043446 111-3115220-6506641 1 [DATE] FTX-MTRC-3-[GEOGRAPHIC_DATA]"
click at [410, 268] on td "[DATE]" at bounding box center [439, 274] width 78 height 20
click at [883, 36] on span "button" at bounding box center [884, 34] width 6 height 6
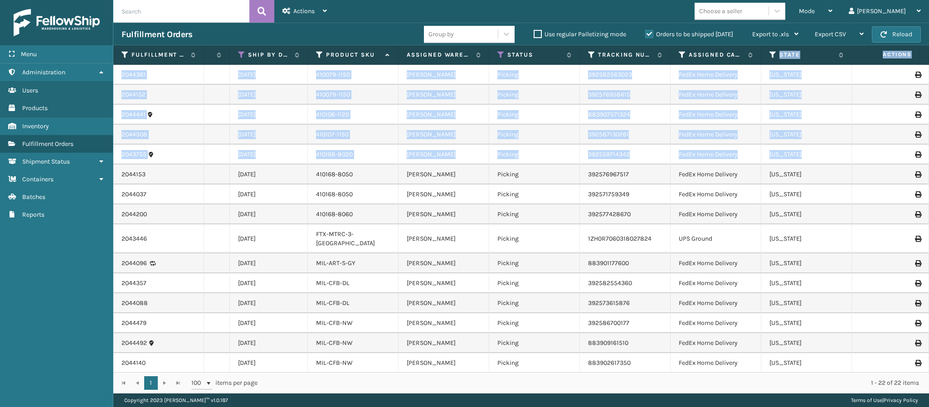
scroll to position [0, 176]
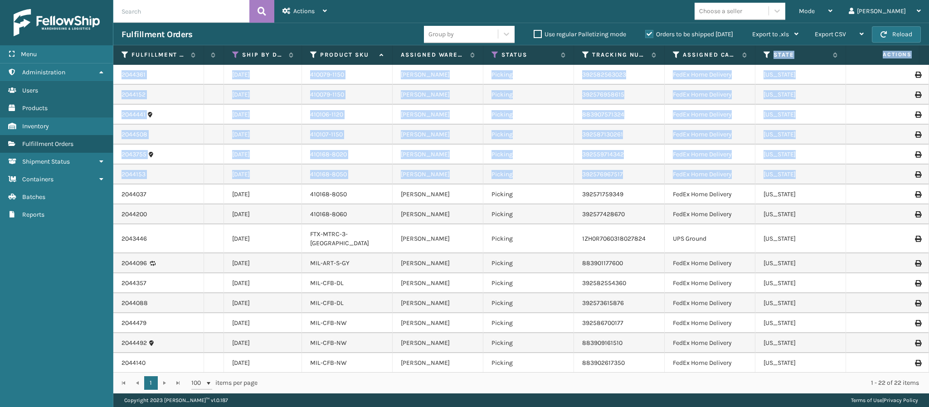
drag, startPoint x: 928, startPoint y: 62, endPoint x: 914, endPoint y: 159, distance: 98.7
click at [908, 173] on div "Fulfillment Order Id Order Number Quantity Ship By Date Product SKU Assigned Wa…" at bounding box center [521, 219] width 816 height 348
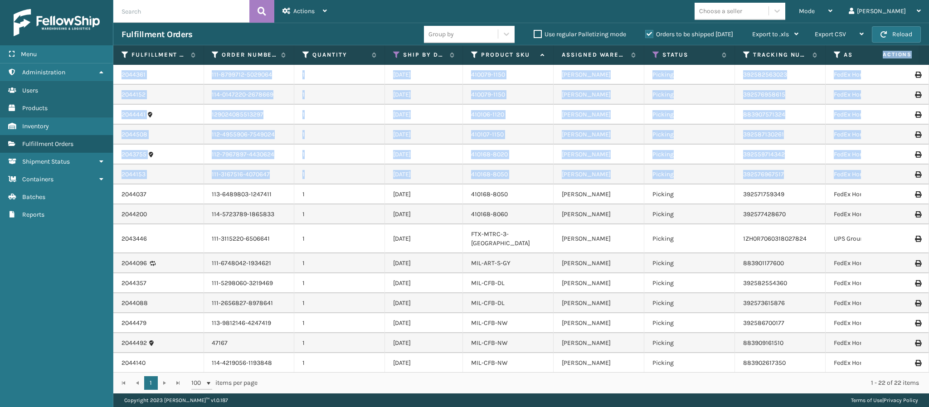
scroll to position [0, 0]
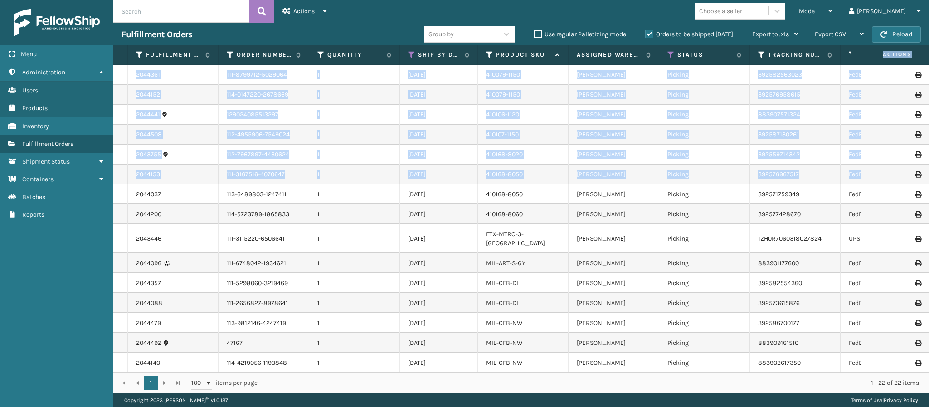
click at [468, 137] on td "[DATE]" at bounding box center [439, 135] width 78 height 20
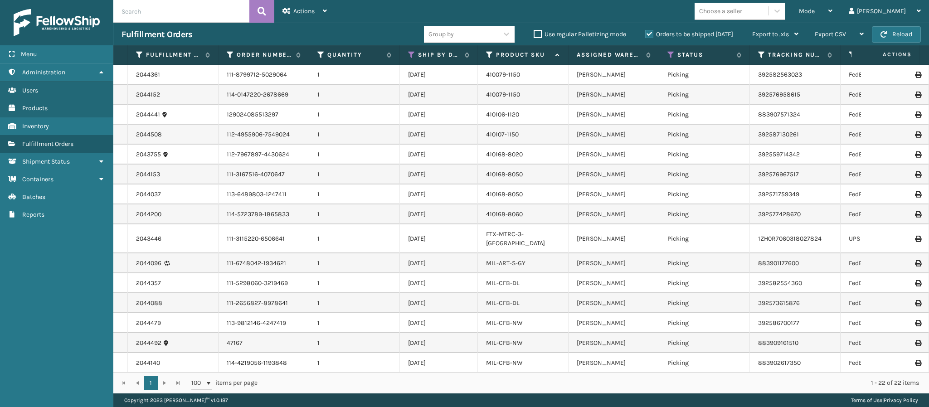
click at [394, 31] on div "Fulfillment Orders" at bounding box center [273, 34] width 303 height 11
click at [833, 8] on div "Mode" at bounding box center [816, 11] width 34 height 23
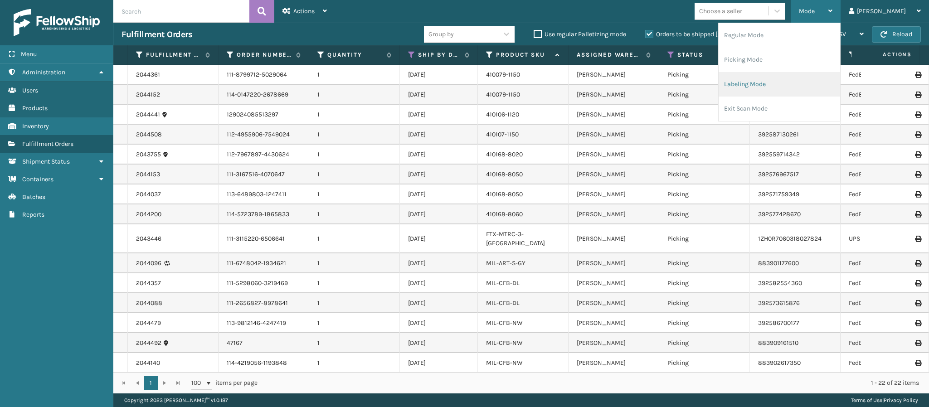
click at [782, 79] on li "Labeling Mode" at bounding box center [780, 84] width 122 height 24
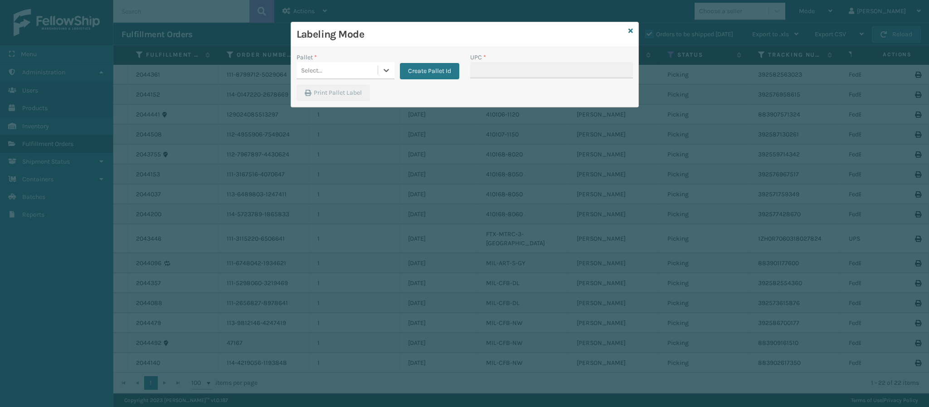
click at [366, 67] on div "Select..." at bounding box center [337, 70] width 81 height 15
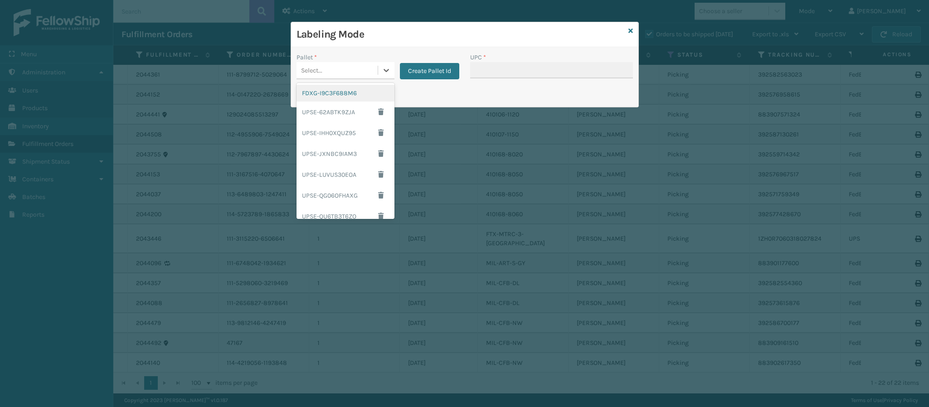
click at [335, 90] on div "FDXG-I9C3F688M6" at bounding box center [346, 93] width 98 height 17
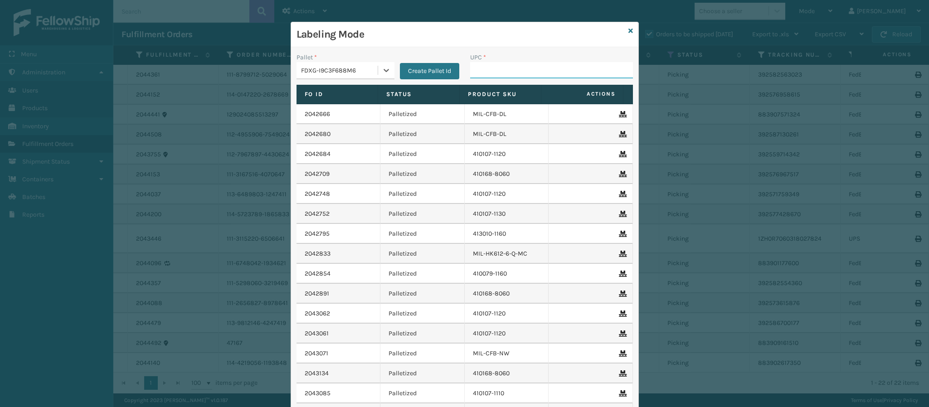
click at [515, 69] on input "UPC *" at bounding box center [551, 70] width 163 height 16
type input "849986033905"
type input "849986009498"
type input "84998603389"
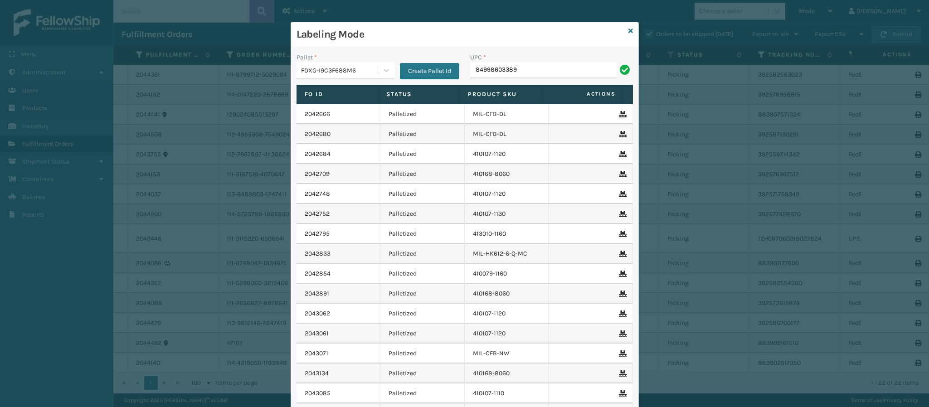
type input "849986033899"
type input "849986014034"
type input "84998601269"
type input "84098512"
click at [629, 29] on icon at bounding box center [631, 31] width 5 height 6
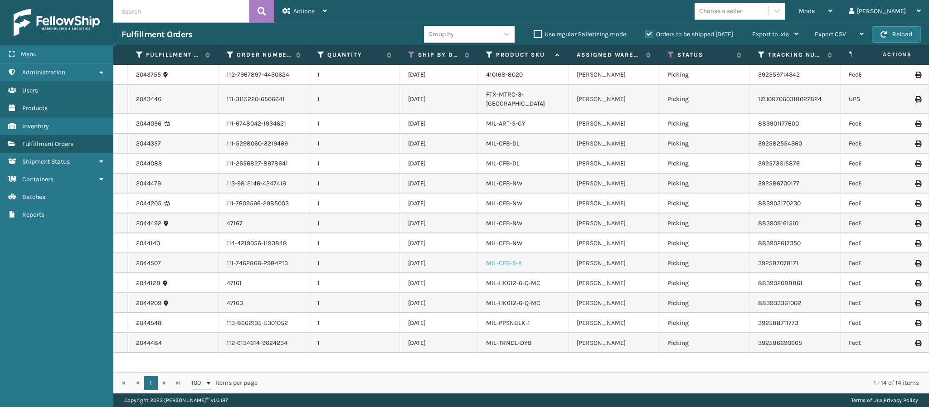
click at [510, 259] on link "MIL-CFB-S-A" at bounding box center [504, 263] width 36 height 8
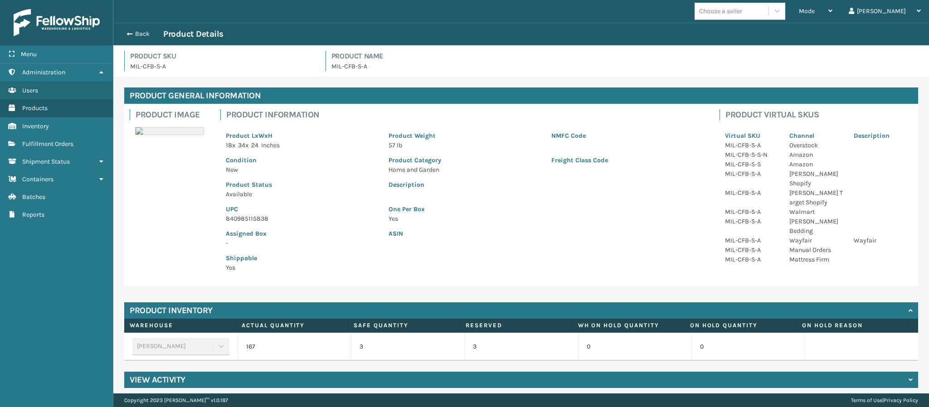
click at [262, 216] on p "840985115838" at bounding box center [302, 219] width 152 height 10
copy p "840985115838"
click at [144, 33] on button "Back" at bounding box center [143, 34] width 42 height 8
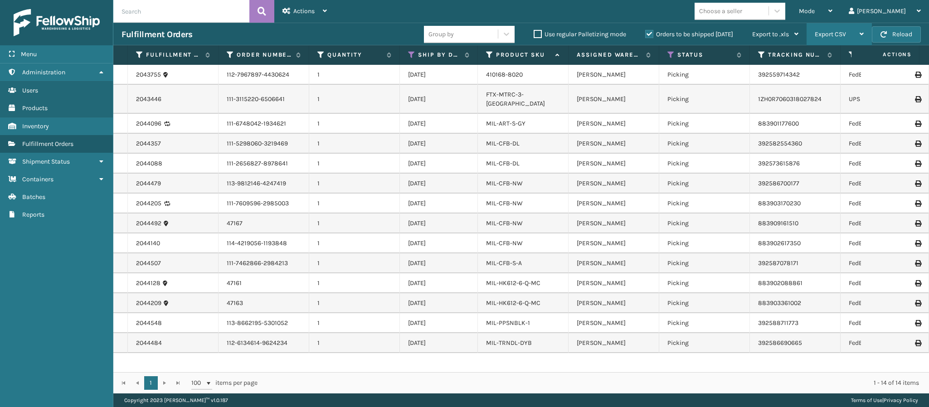
click at [849, 23] on div "Export CSV" at bounding box center [839, 34] width 49 height 23
click at [833, 16] on div "Mode" at bounding box center [816, 11] width 34 height 23
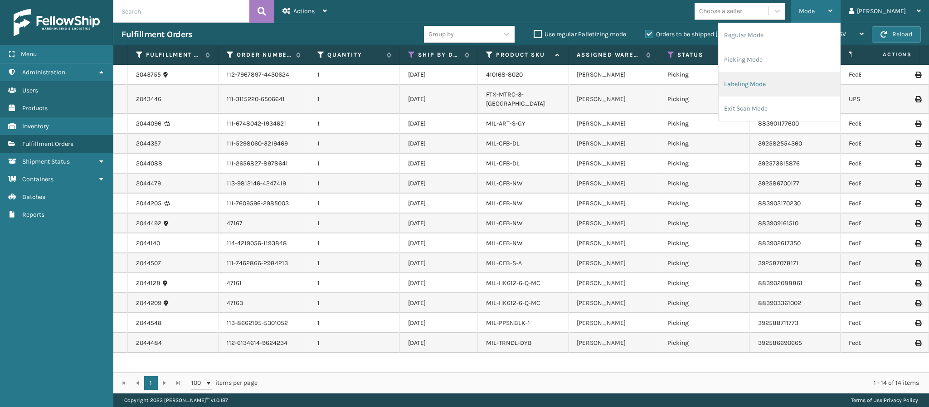
click at [791, 90] on li "Labeling Mode" at bounding box center [780, 84] width 122 height 24
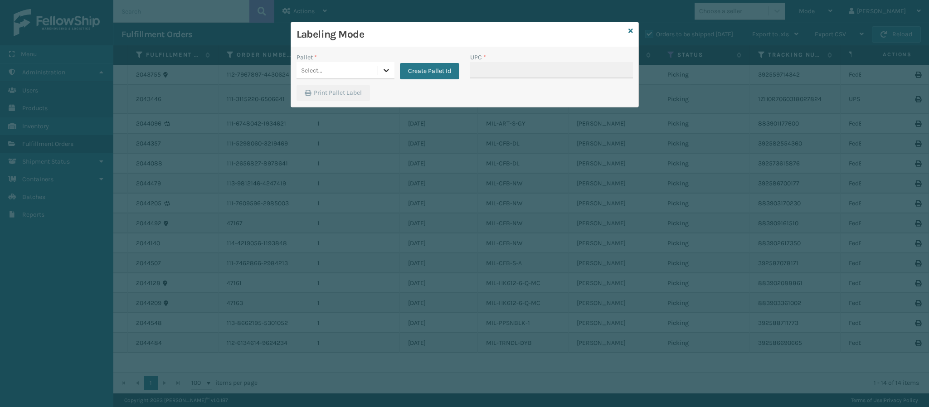
click at [386, 71] on icon at bounding box center [386, 70] width 9 height 9
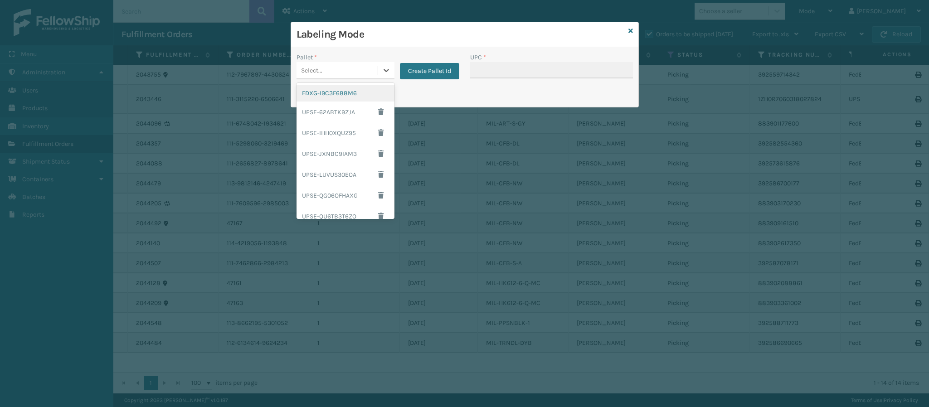
click at [339, 96] on div "FDXG-I9C3F688M6" at bounding box center [346, 93] width 98 height 17
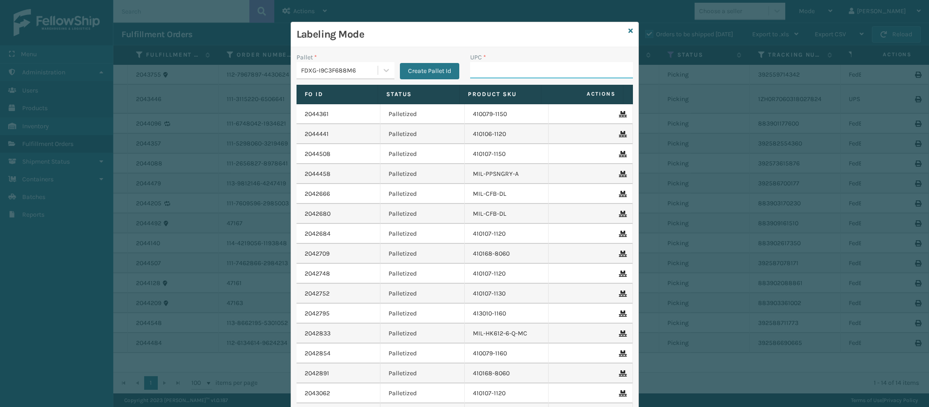
click at [512, 73] on input "UPC *" at bounding box center [551, 70] width 163 height 16
paste input "840985115838"
type input "840985115838"
type input "840985112622"
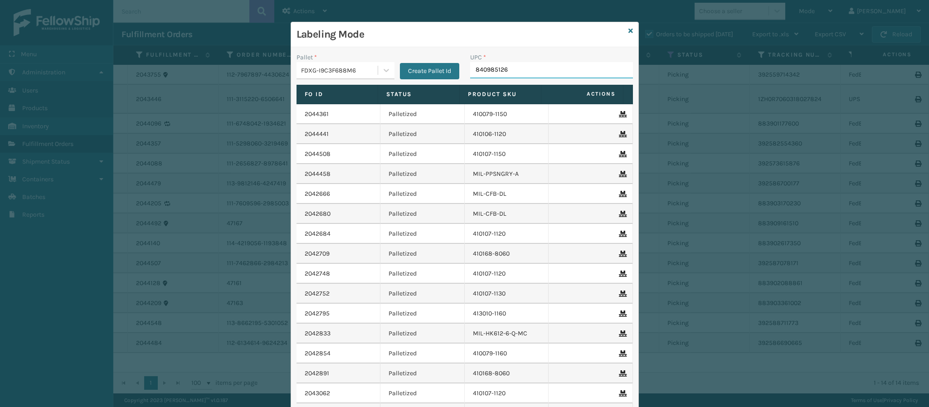
type input "8409851268"
type input "840985126889"
type input "84098512"
type input "8409851268"
type input "84098512411"
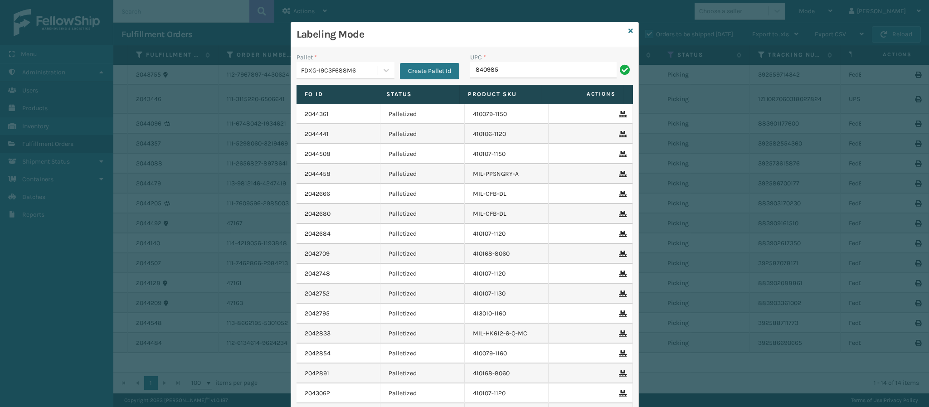
type input "8409851"
type input "840985121334"
click at [621, 29] on div "Labeling Mode" at bounding box center [464, 34] width 347 height 25
click at [629, 30] on icon at bounding box center [631, 31] width 5 height 6
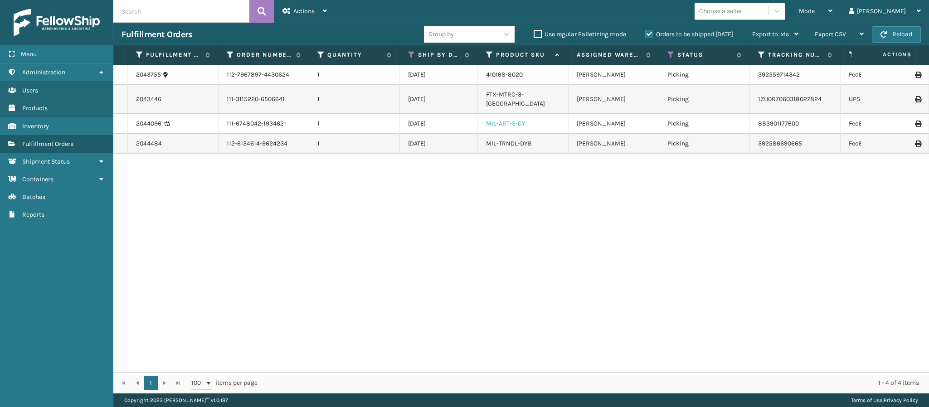
click at [505, 120] on link "MIL-ART-S-GY" at bounding box center [505, 124] width 39 height 8
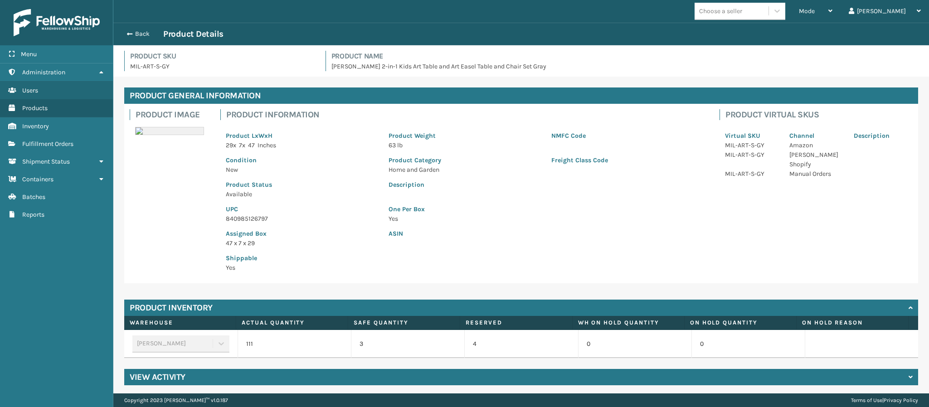
click at [264, 220] on p "840985126797" at bounding box center [302, 219] width 152 height 10
copy p "840985126797"
click at [134, 26] on div "Back Product Details" at bounding box center [521, 34] width 816 height 23
click at [133, 32] on button "Back" at bounding box center [143, 34] width 42 height 8
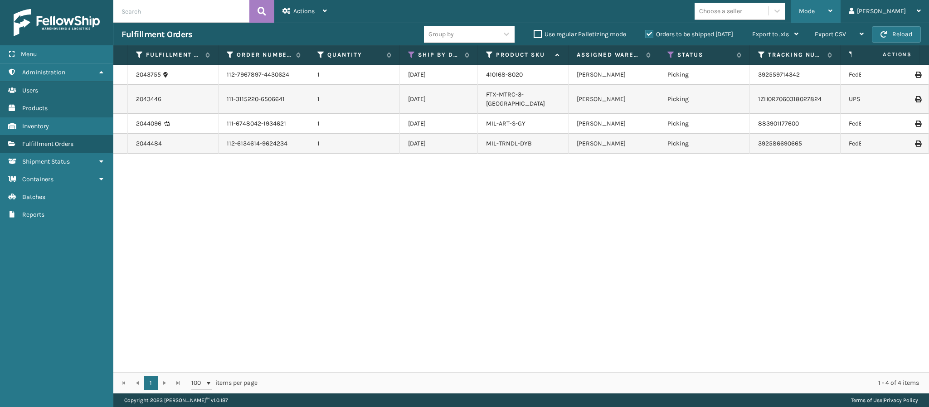
click at [833, 11] on div "Mode" at bounding box center [816, 11] width 34 height 23
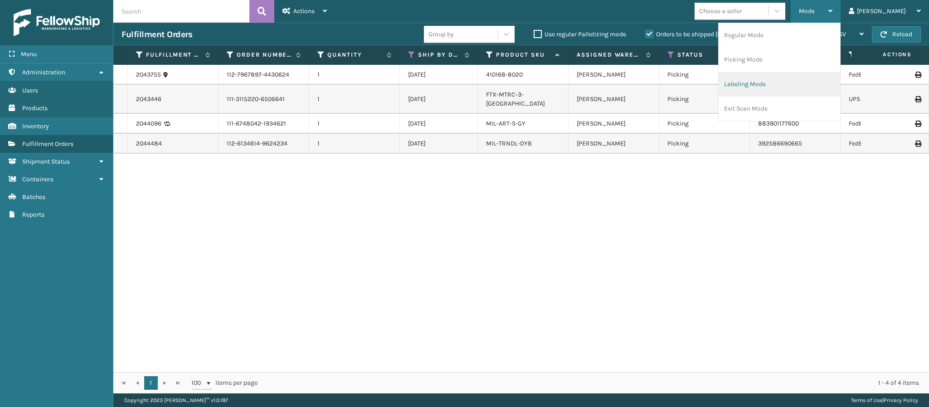
click at [805, 80] on li "Labeling Mode" at bounding box center [780, 84] width 122 height 24
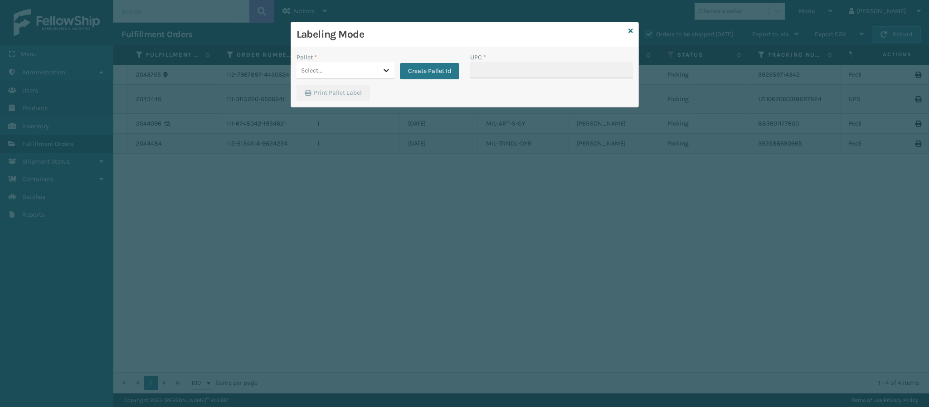
click at [383, 68] on icon at bounding box center [386, 70] width 9 height 9
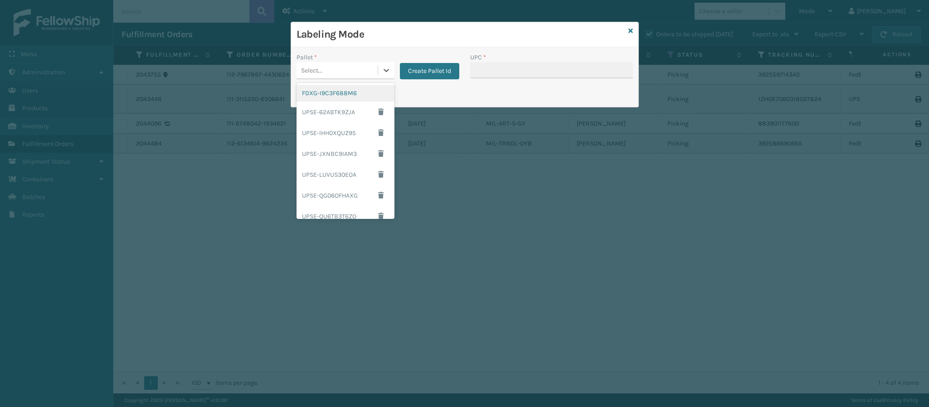
click at [341, 100] on div "FDXG-I9C3F688M6" at bounding box center [346, 93] width 98 height 17
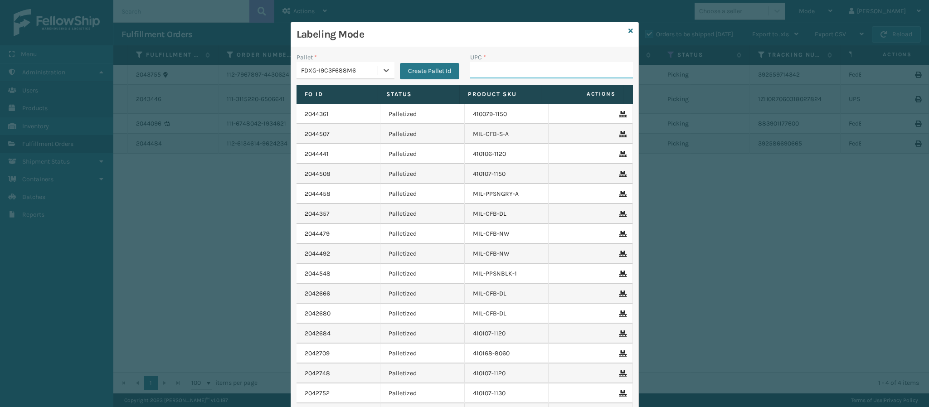
click at [489, 67] on input "UPC *" at bounding box center [551, 70] width 163 height 16
paste input "840985126797"
type input "840985126797"
click at [629, 31] on icon at bounding box center [631, 31] width 5 height 6
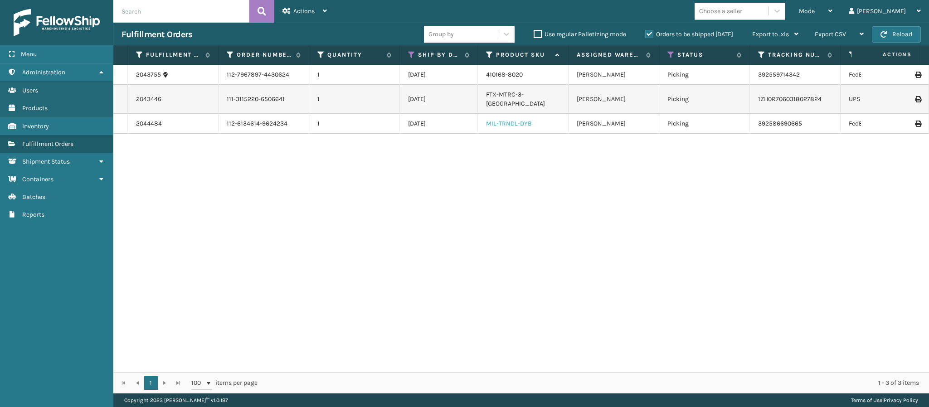
click at [516, 120] on link "MIL-TRNDL-DYB" at bounding box center [509, 124] width 46 height 8
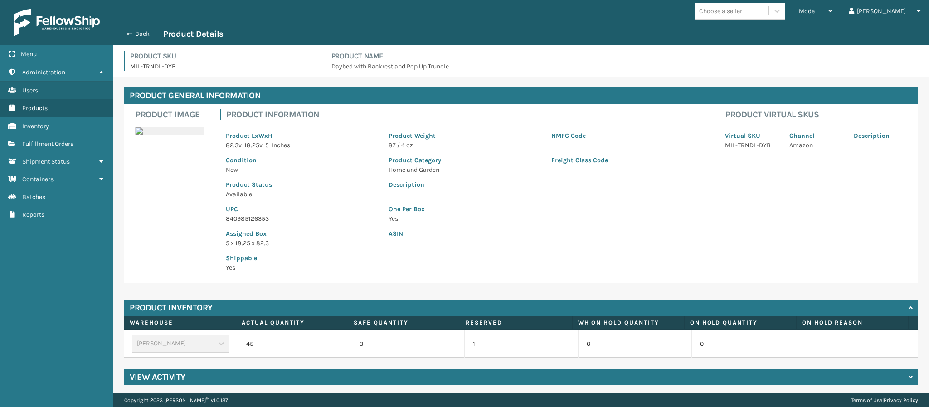
click at [267, 220] on p "840985126353" at bounding box center [302, 219] width 152 height 10
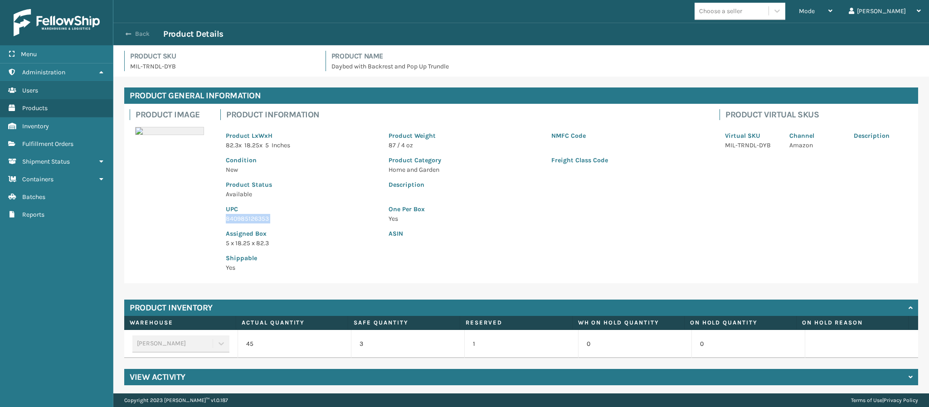
click at [140, 30] on button "Back" at bounding box center [143, 34] width 42 height 8
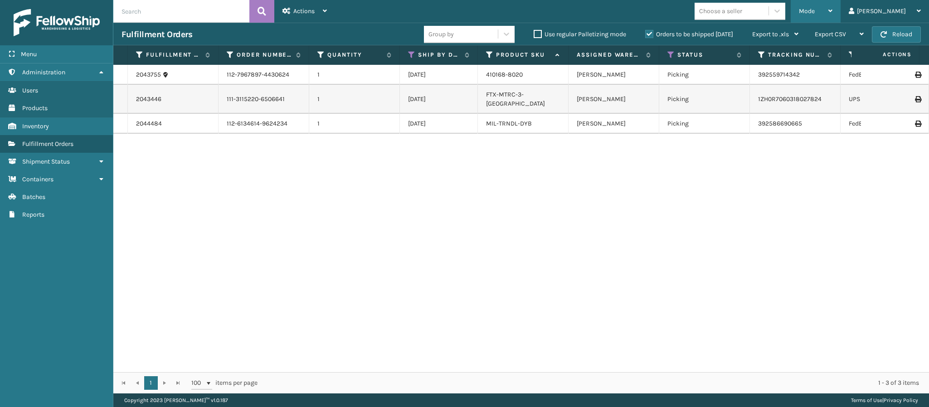
click at [833, 12] on div "Mode" at bounding box center [816, 11] width 34 height 23
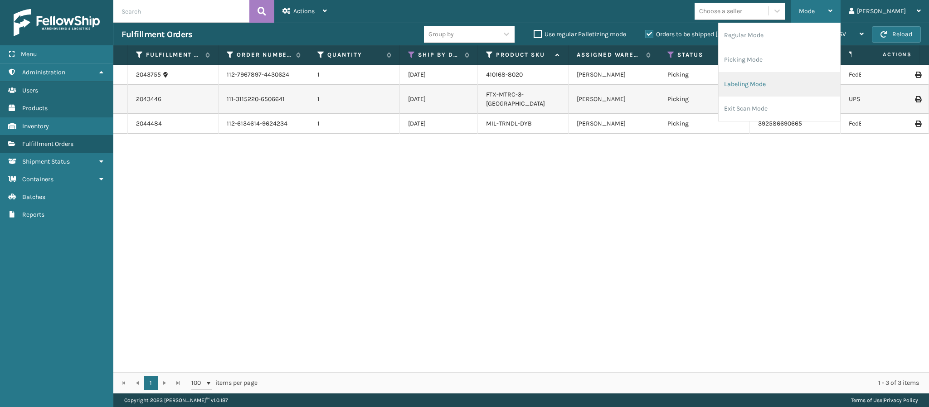
click at [789, 89] on li "Labeling Mode" at bounding box center [780, 84] width 122 height 24
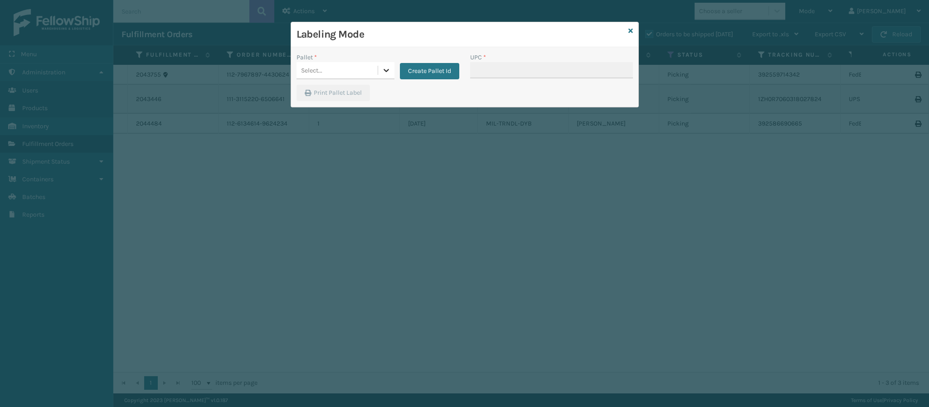
click at [382, 71] on icon at bounding box center [386, 70] width 9 height 9
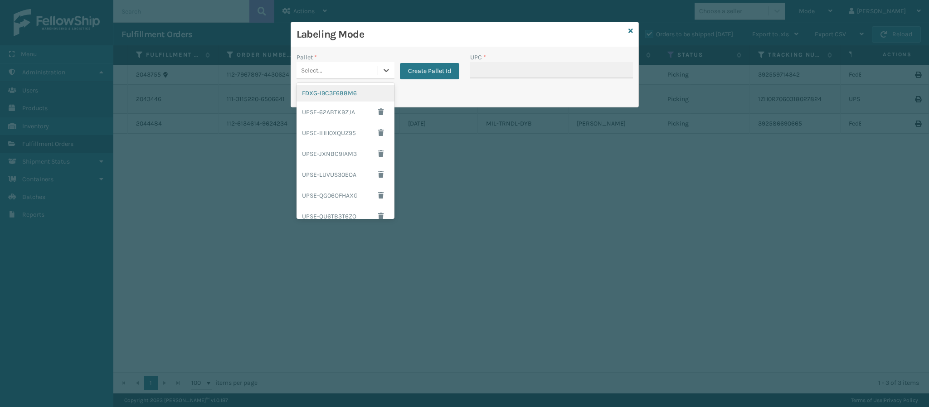
click at [342, 93] on div "FDXG-I9C3F688M6" at bounding box center [346, 93] width 98 height 17
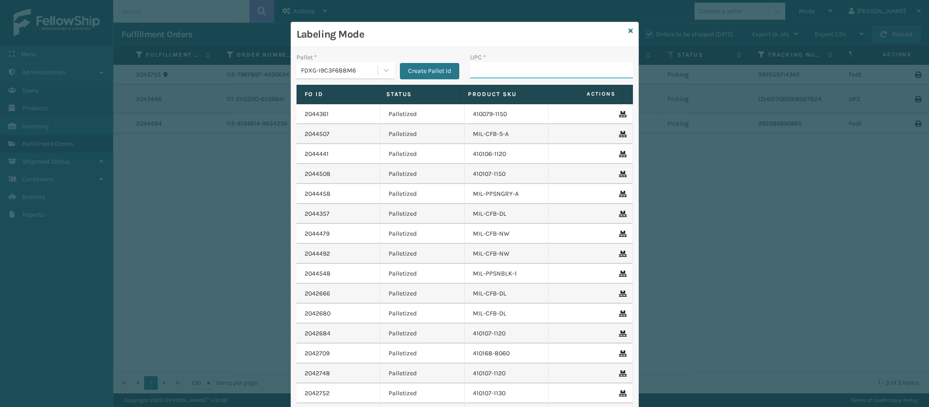
click at [512, 68] on input "UPC *" at bounding box center [551, 70] width 163 height 16
paste input "840985126353"
type input "840985126353"
type input "84998603387"
click at [629, 33] on icon at bounding box center [631, 31] width 5 height 6
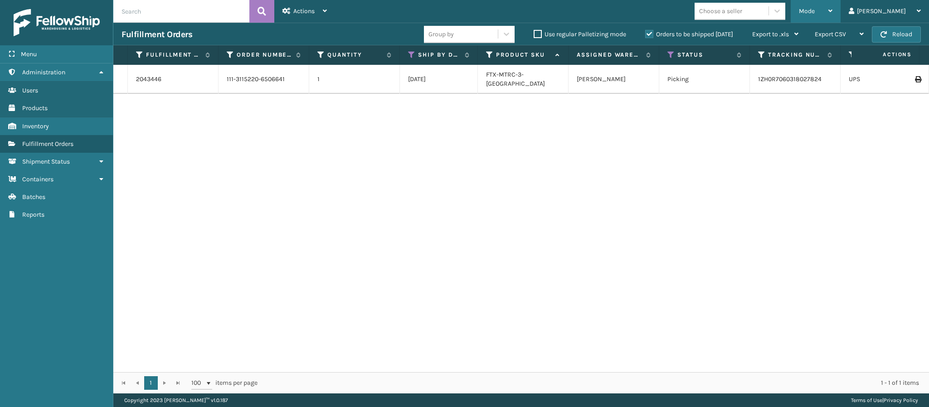
click at [833, 11] on icon at bounding box center [831, 11] width 4 height 6
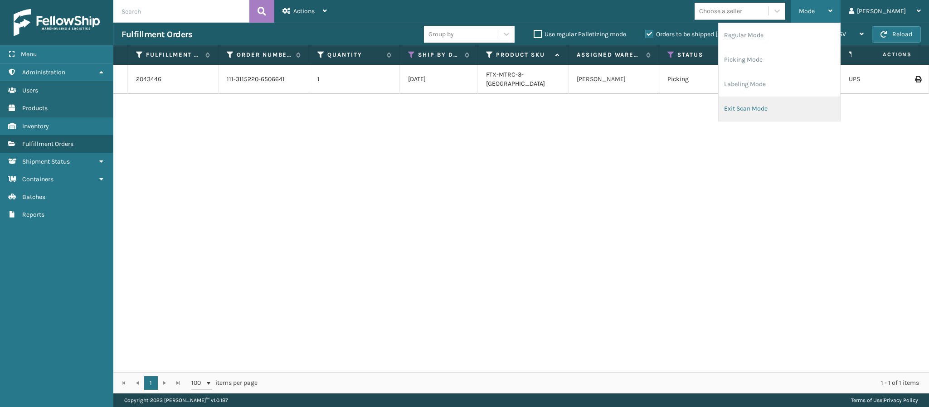
click at [802, 110] on li "Exit Scan Mode" at bounding box center [780, 109] width 122 height 24
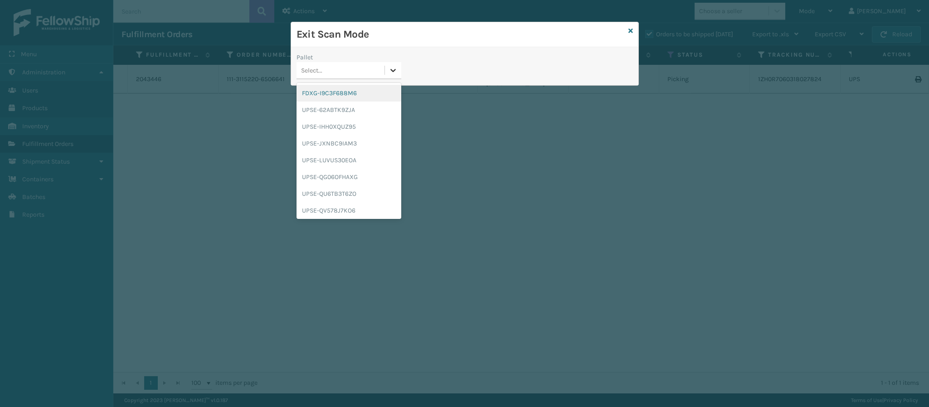
click at [390, 72] on icon at bounding box center [393, 70] width 9 height 9
click at [347, 94] on div "FDXG-I9C3F688M6" at bounding box center [349, 93] width 105 height 17
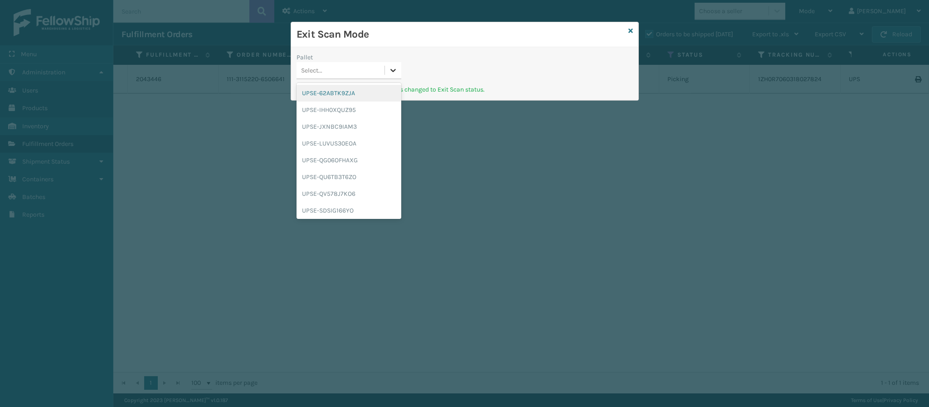
click at [392, 73] on icon at bounding box center [393, 70] width 9 height 9
click at [337, 190] on div "UPSG-8ENFE8R9SP" at bounding box center [349, 193] width 105 height 17
click at [391, 67] on icon at bounding box center [393, 70] width 9 height 9
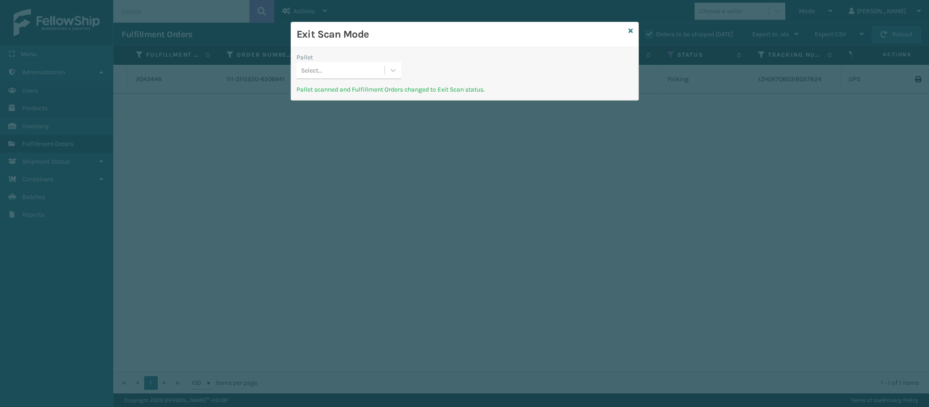
click at [625, 33] on div "Exit Scan Mode" at bounding box center [464, 34] width 347 height 25
click at [629, 33] on icon at bounding box center [631, 31] width 5 height 6
